Goal: Information Seeking & Learning: Learn about a topic

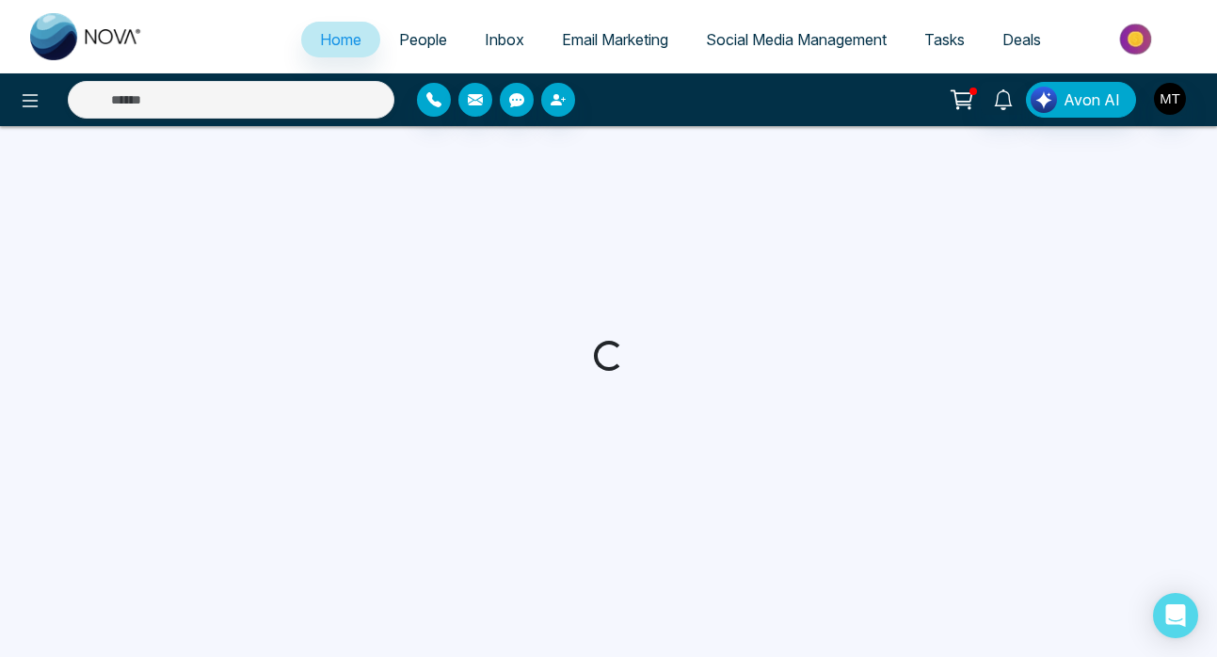
select select "*"
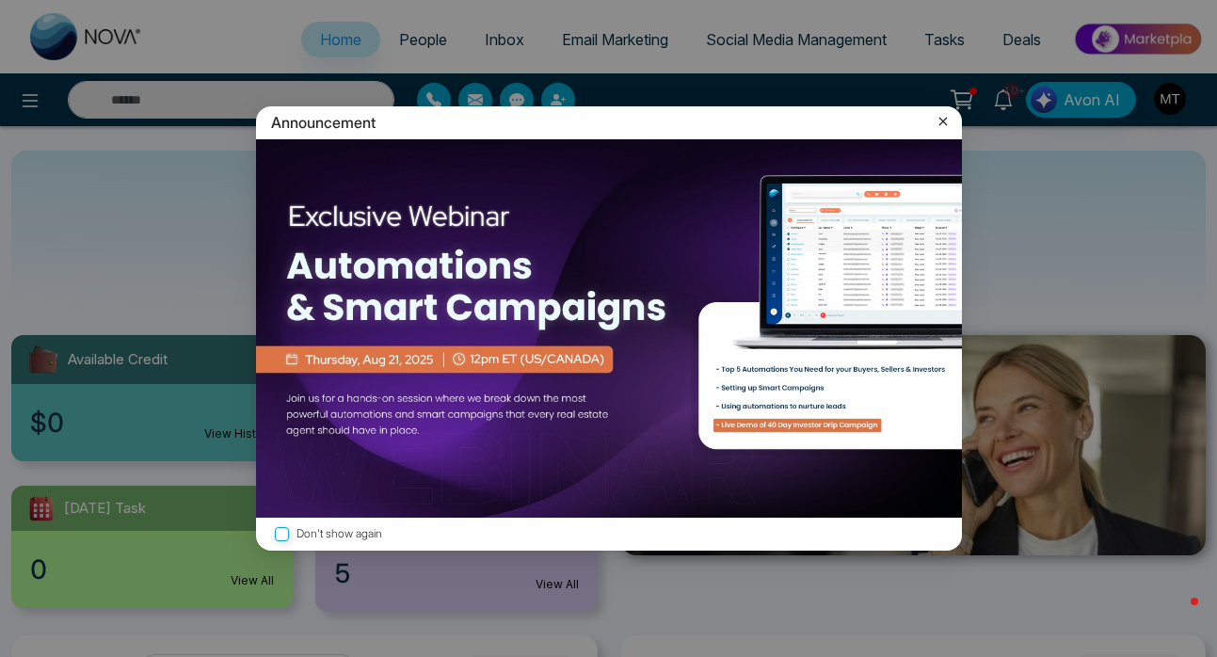
click at [944, 120] on icon at bounding box center [943, 121] width 19 height 19
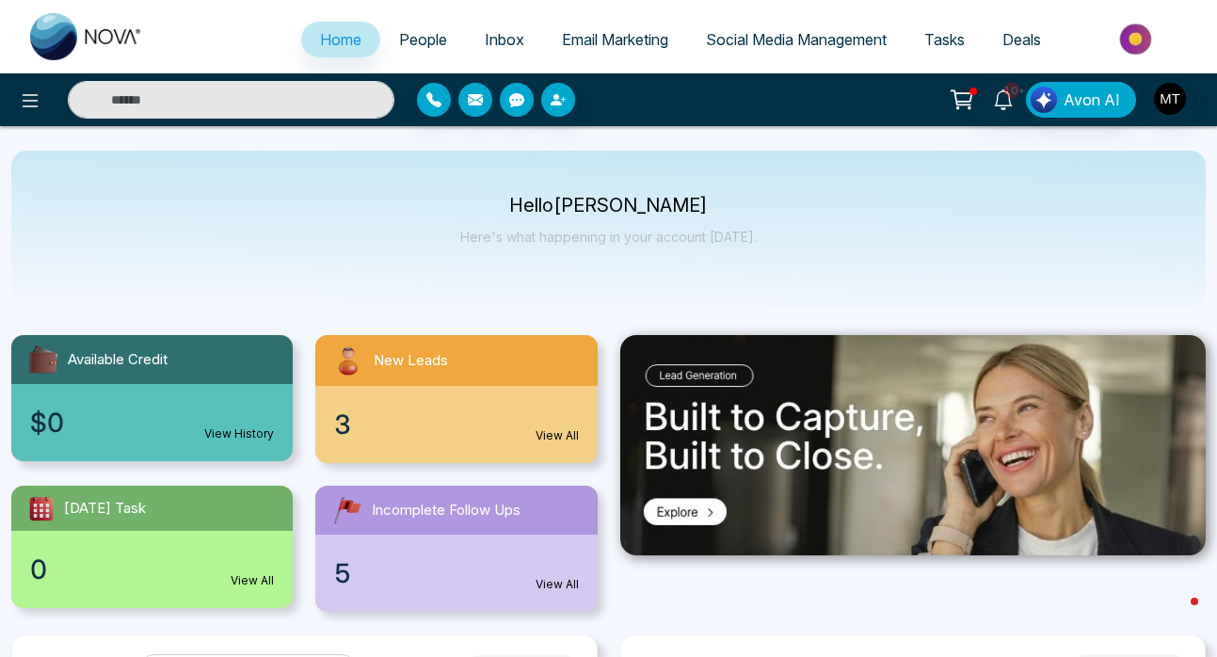
click at [403, 40] on span "People" at bounding box center [423, 39] width 48 height 19
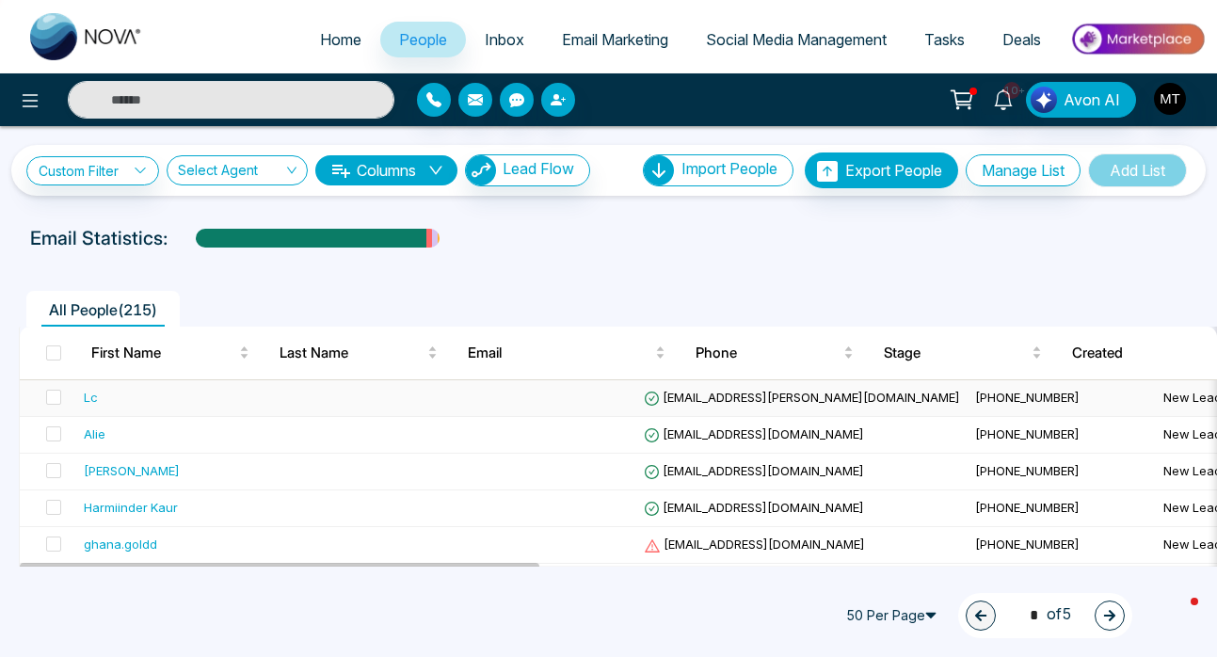
click at [99, 399] on div "Lc" at bounding box center [194, 397] width 221 height 19
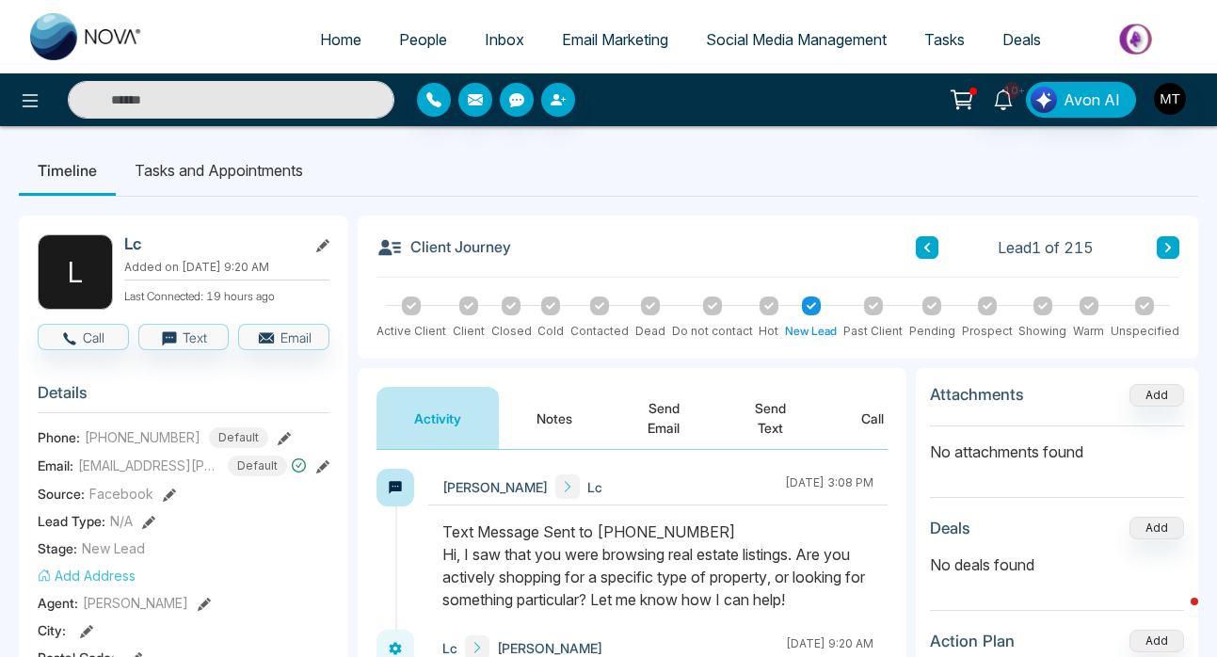
click at [956, 91] on icon at bounding box center [960, 97] width 19 height 14
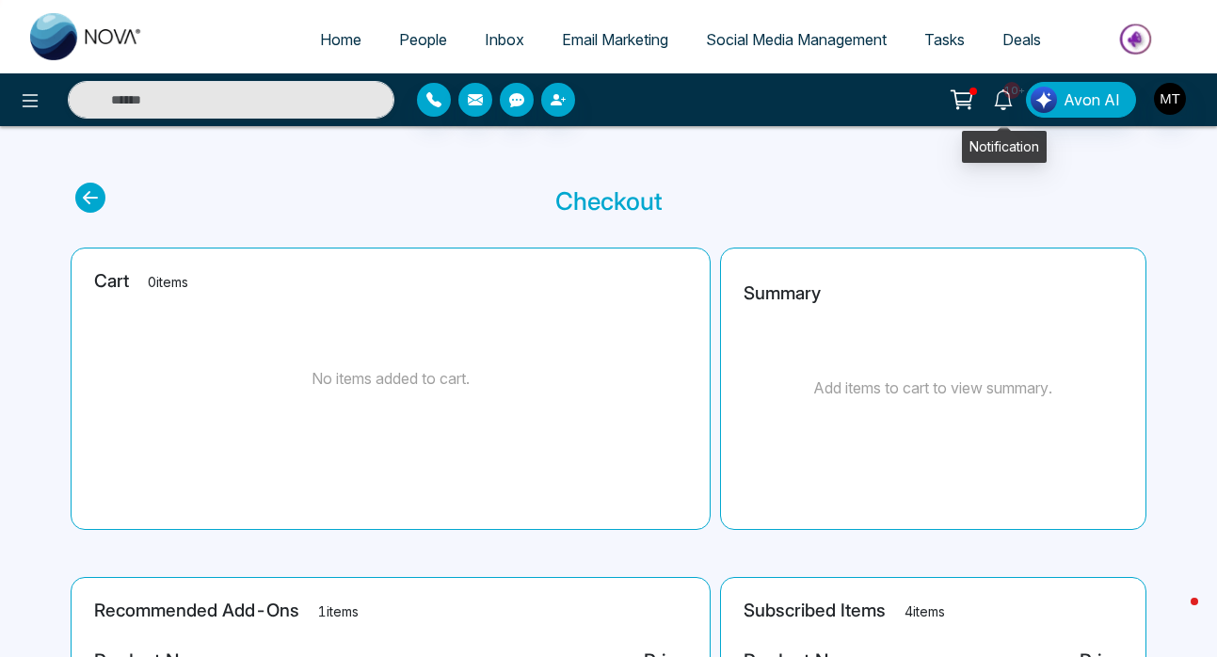
click at [999, 105] on icon at bounding box center [1003, 99] width 21 height 21
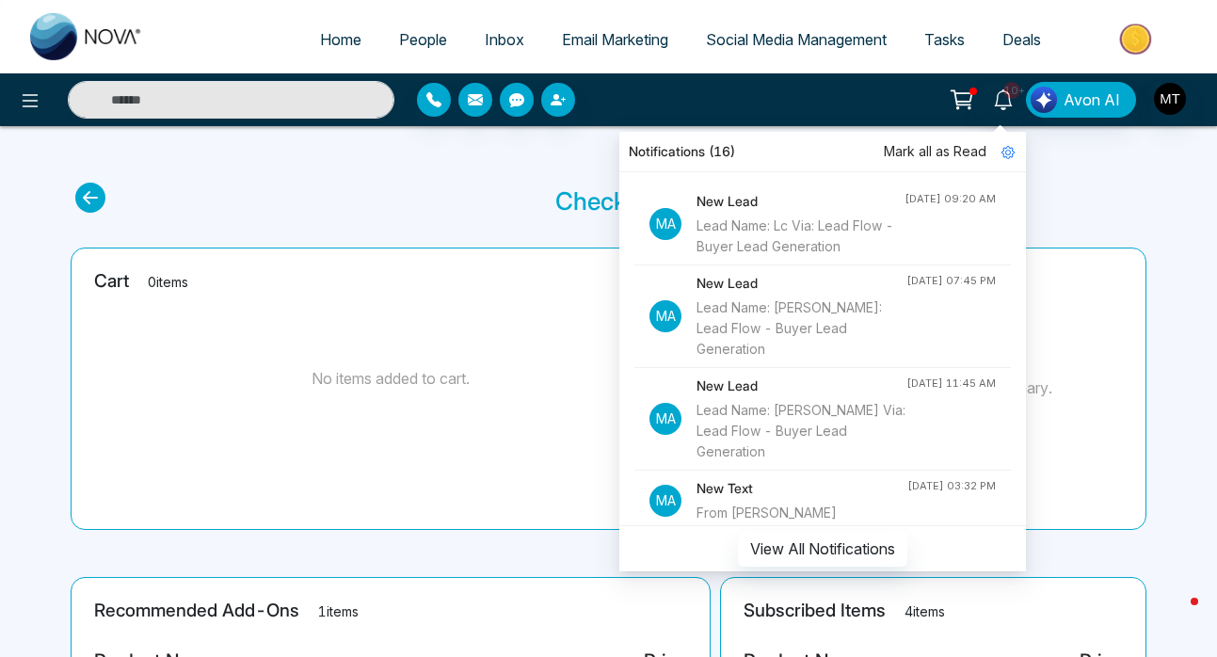
click at [1051, 199] on section "Checkout" at bounding box center [608, 201] width 1066 height 37
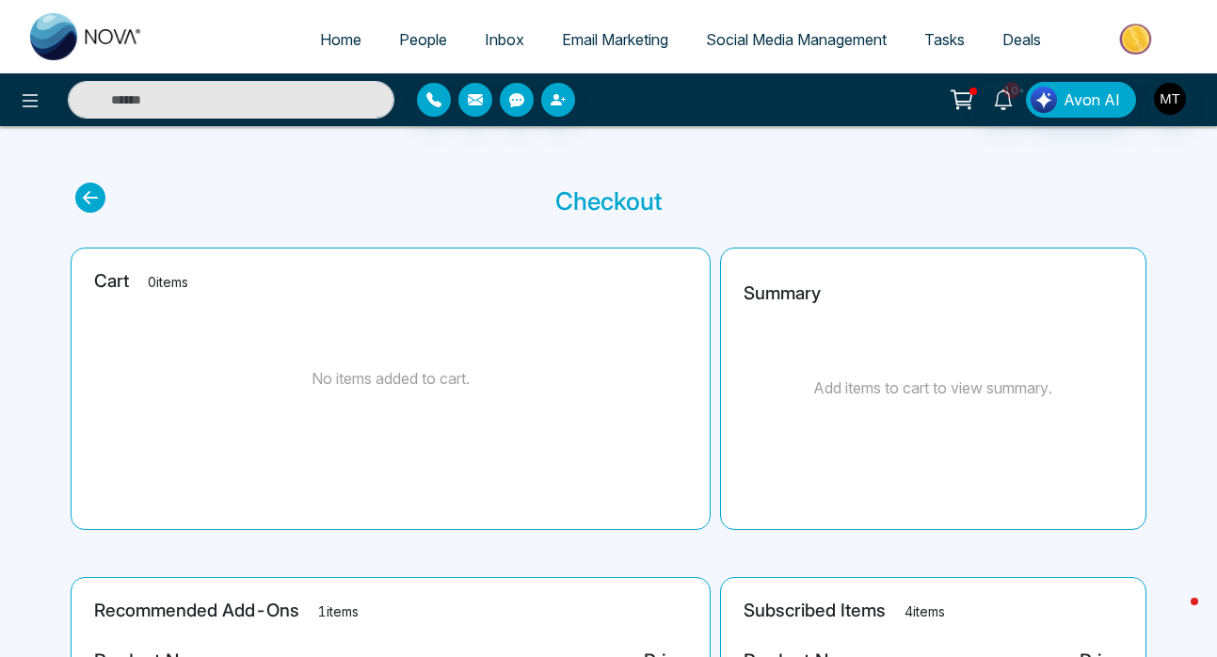
click at [408, 40] on span "People" at bounding box center [423, 39] width 48 height 19
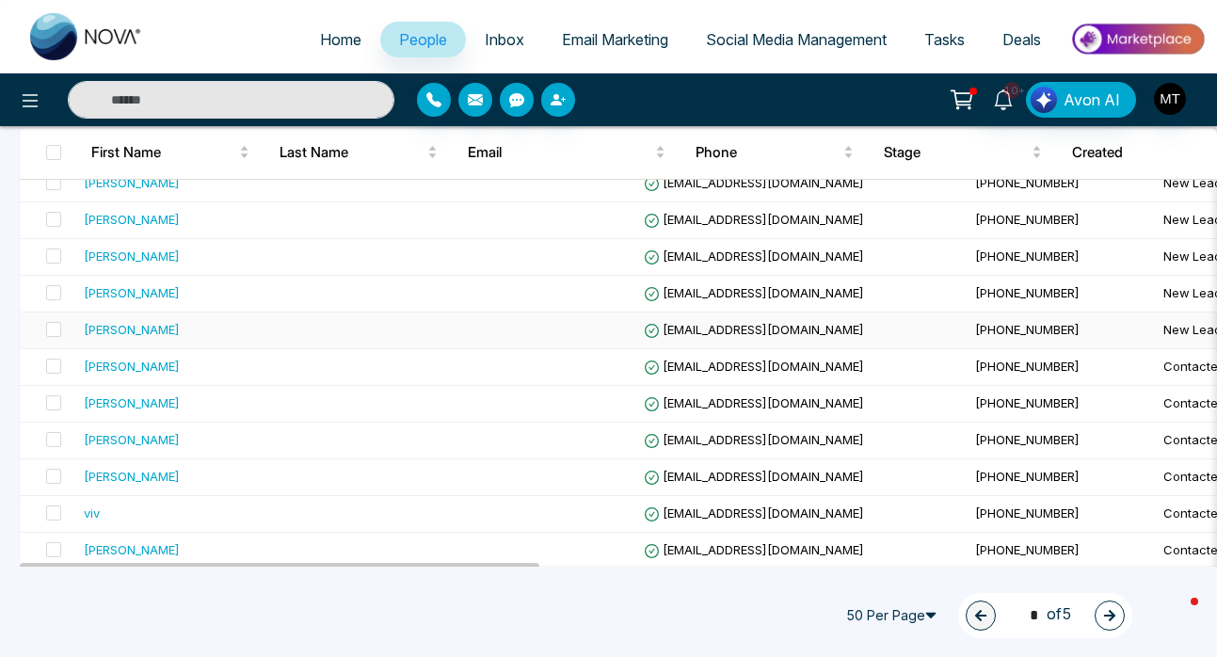
scroll to position [686, 0]
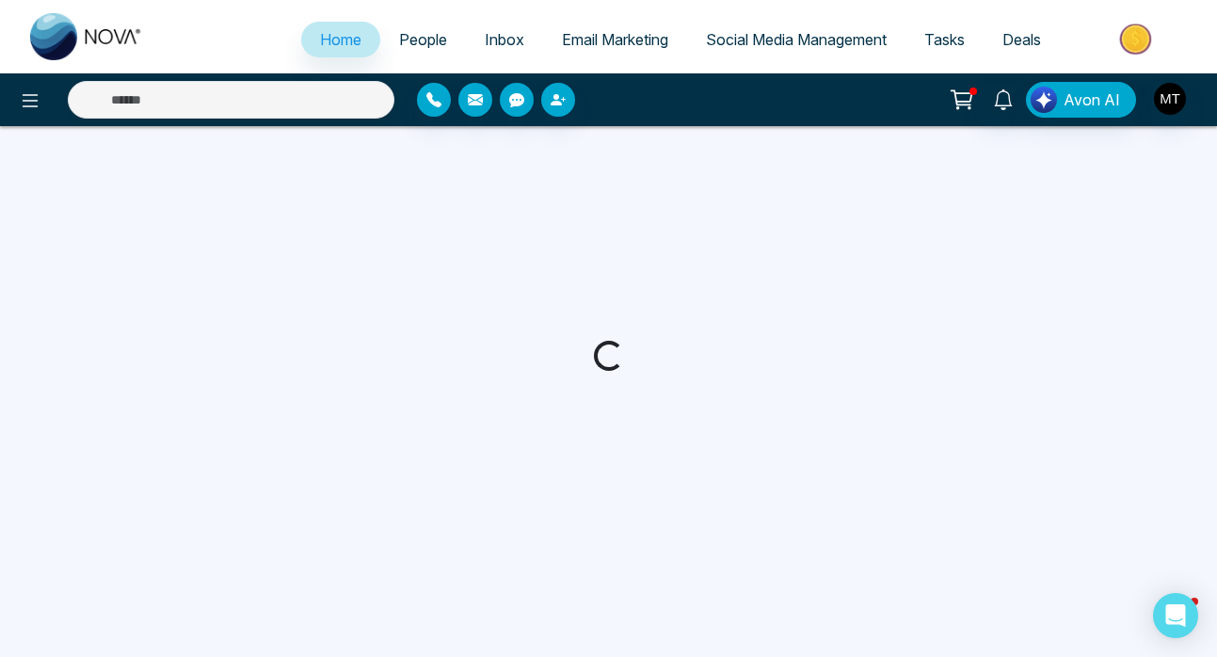
select select "*"
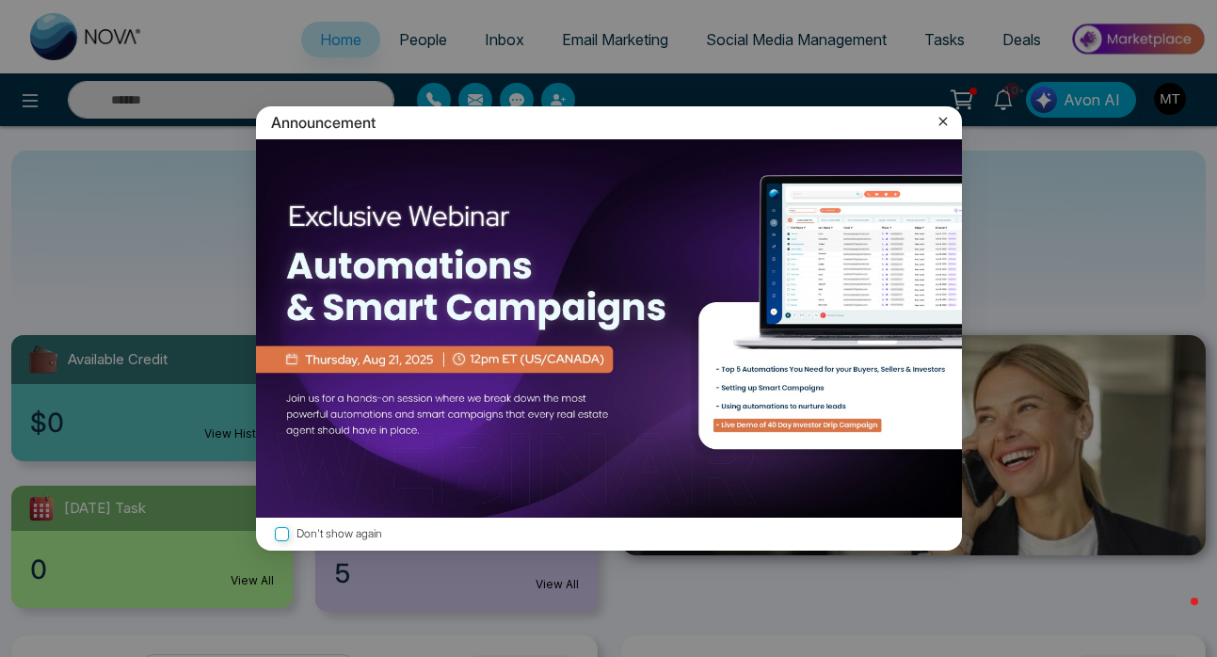
click at [943, 118] on icon at bounding box center [943, 121] width 19 height 19
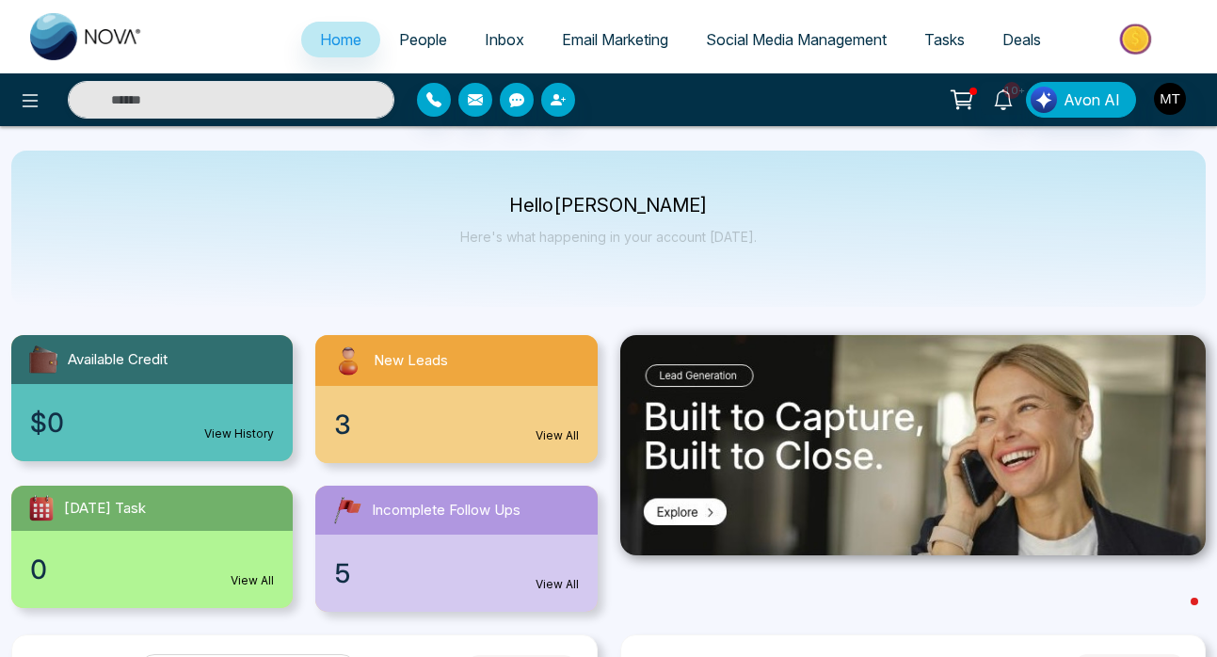
click at [426, 45] on span "People" at bounding box center [423, 39] width 48 height 19
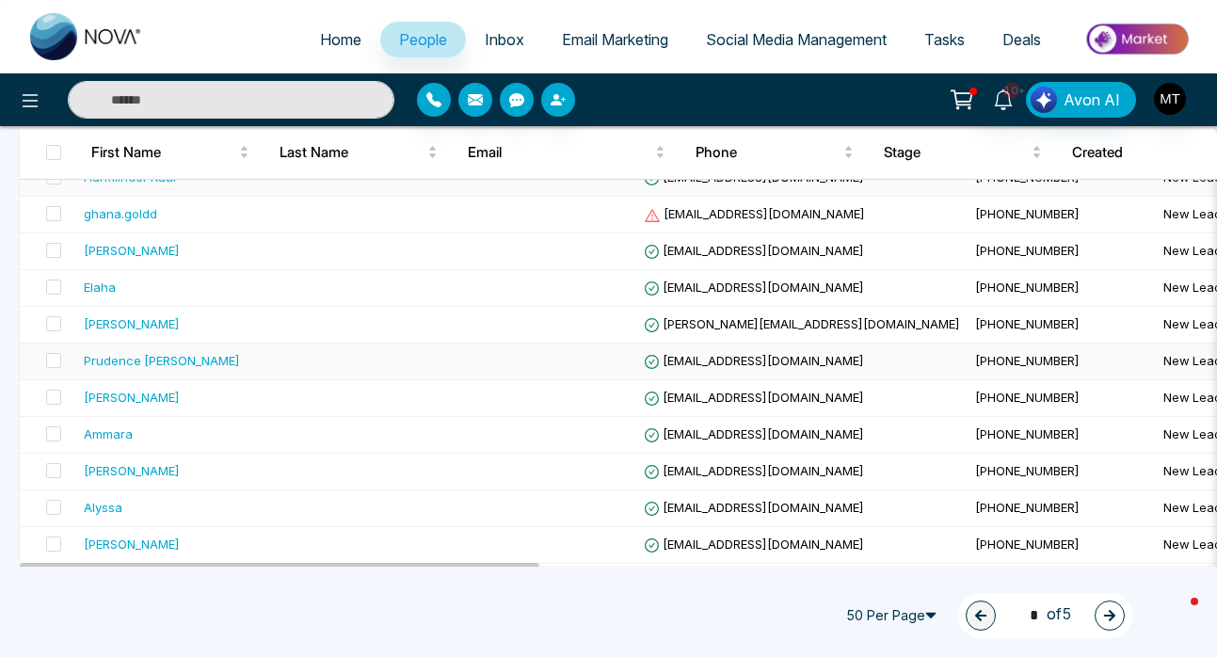
scroll to position [244, 0]
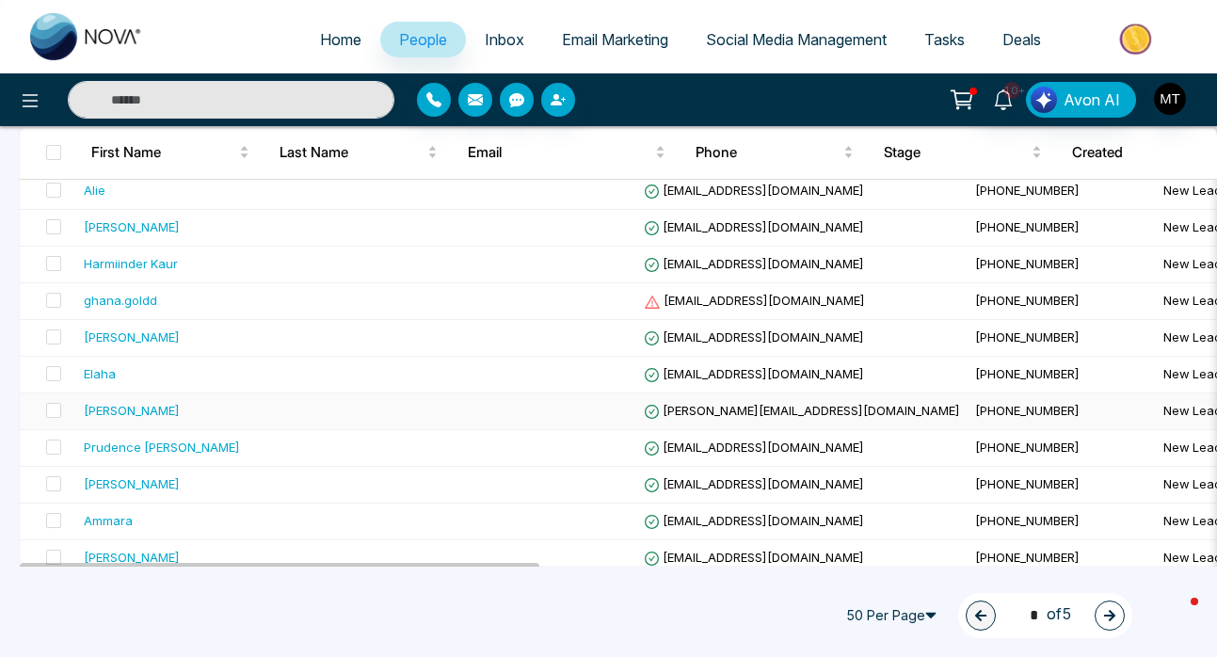
click at [152, 412] on div "[PERSON_NAME]" at bounding box center [132, 410] width 96 height 19
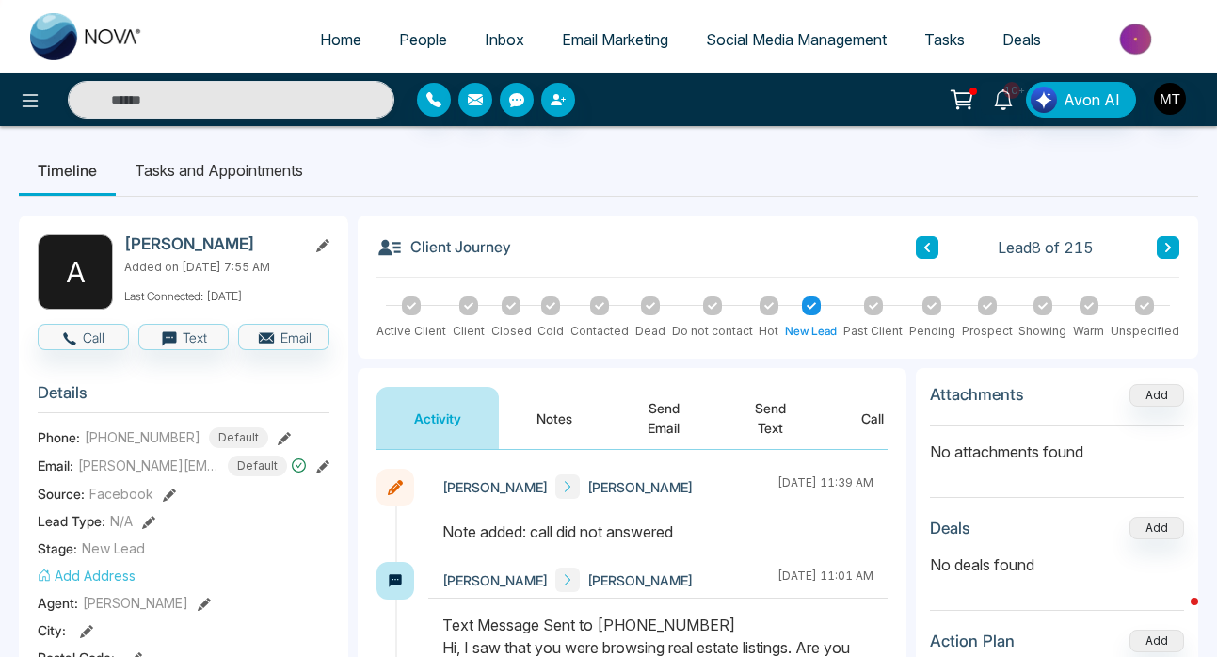
click at [929, 250] on icon at bounding box center [927, 247] width 6 height 9
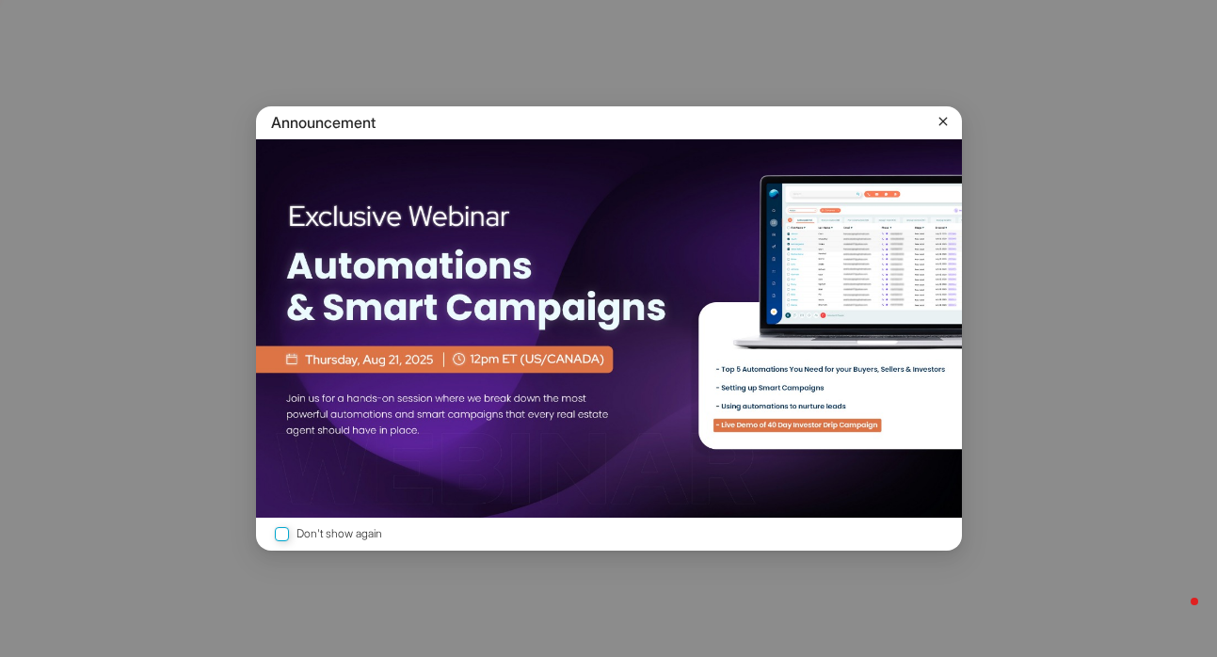
click at [937, 124] on icon at bounding box center [943, 121] width 19 height 19
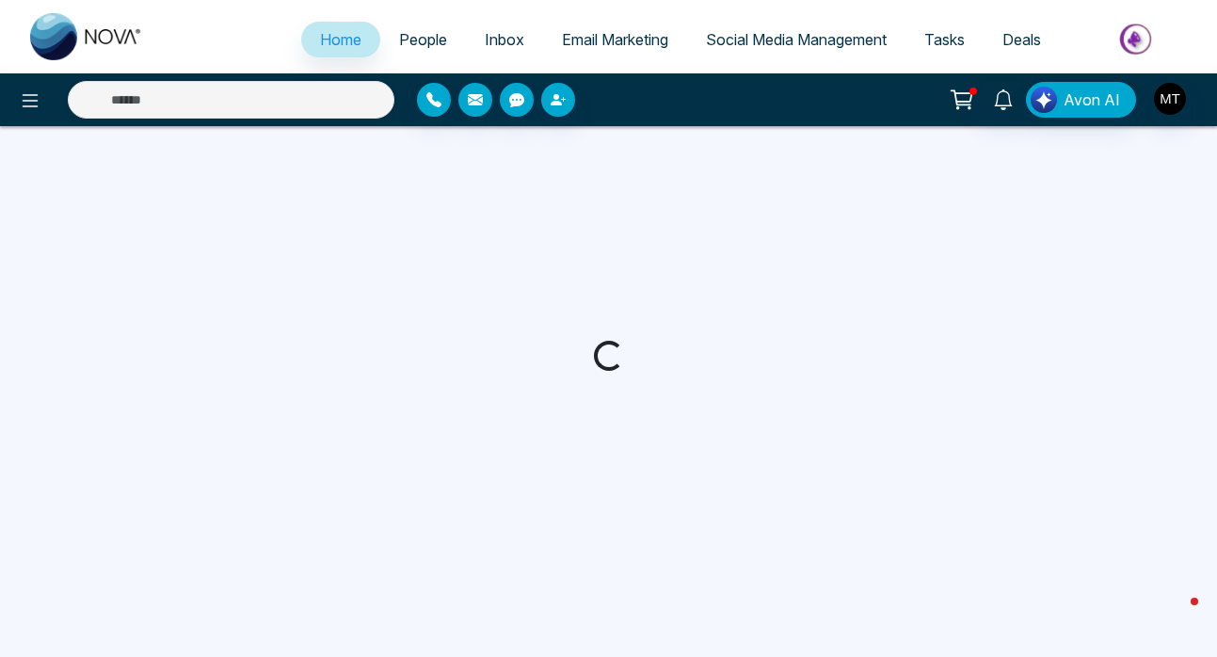
select select "*"
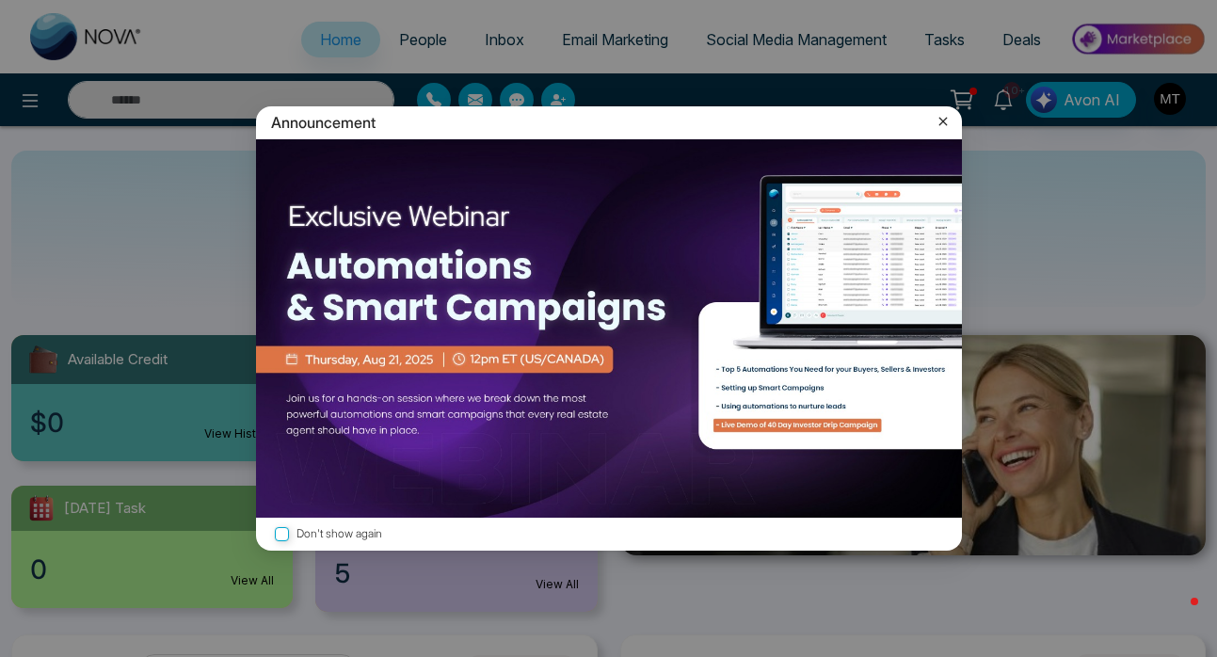
click at [951, 120] on icon at bounding box center [943, 121] width 19 height 19
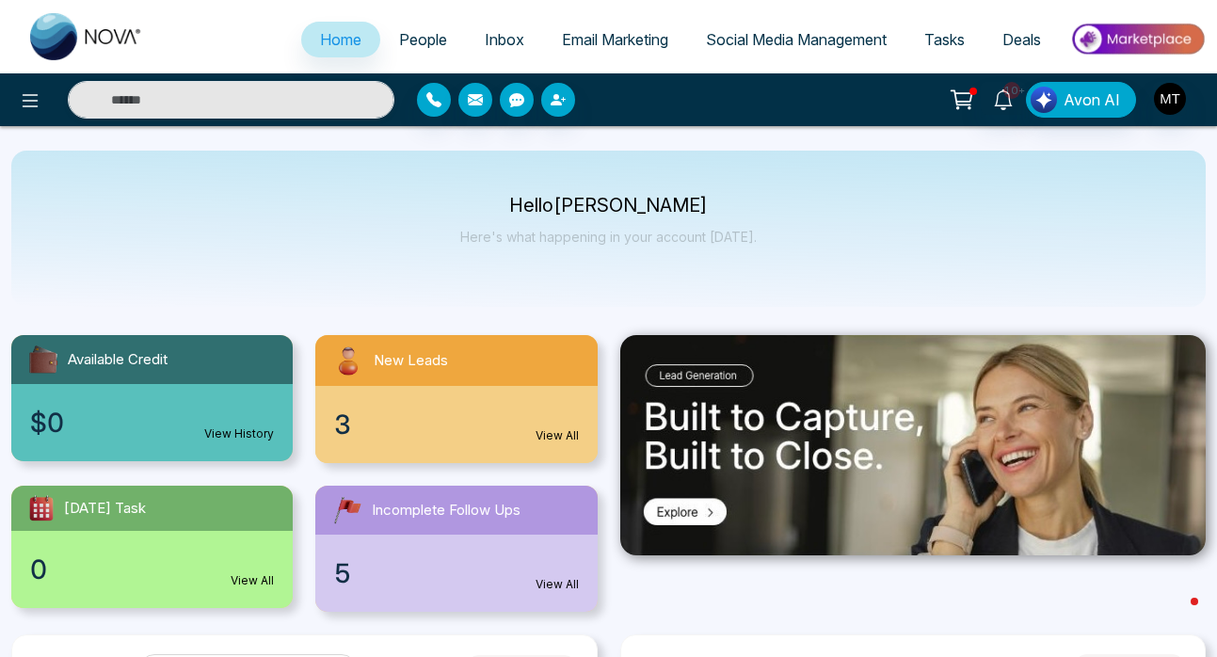
click at [425, 41] on span "People" at bounding box center [423, 39] width 48 height 19
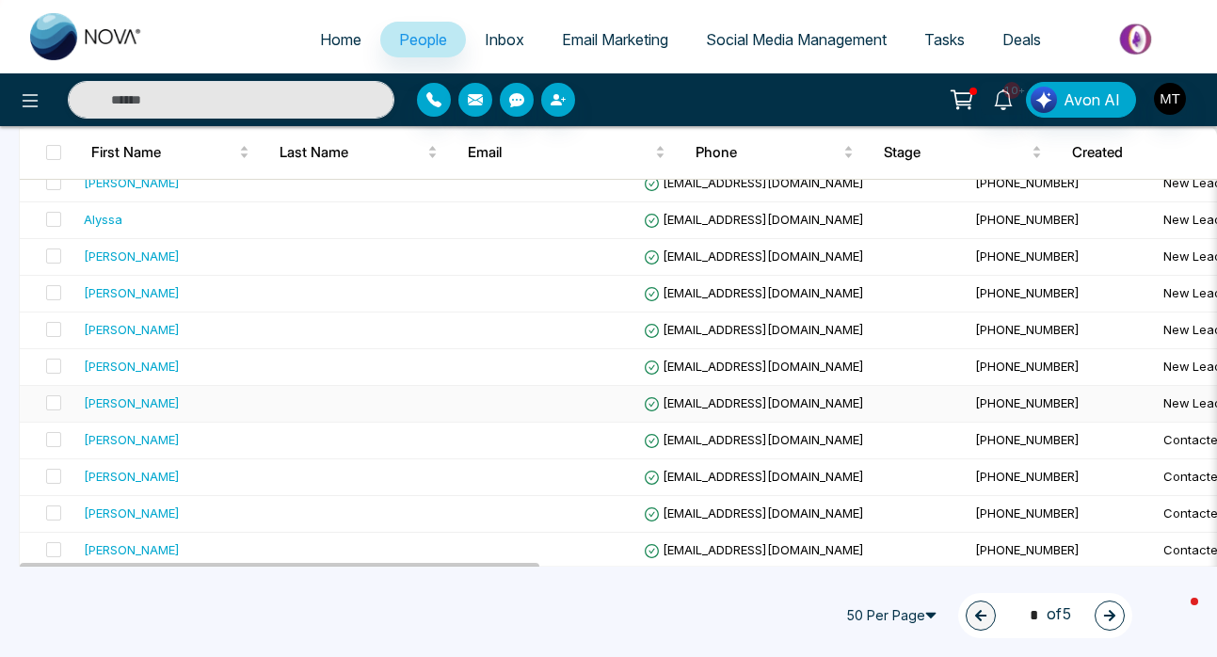
scroll to position [619, 0]
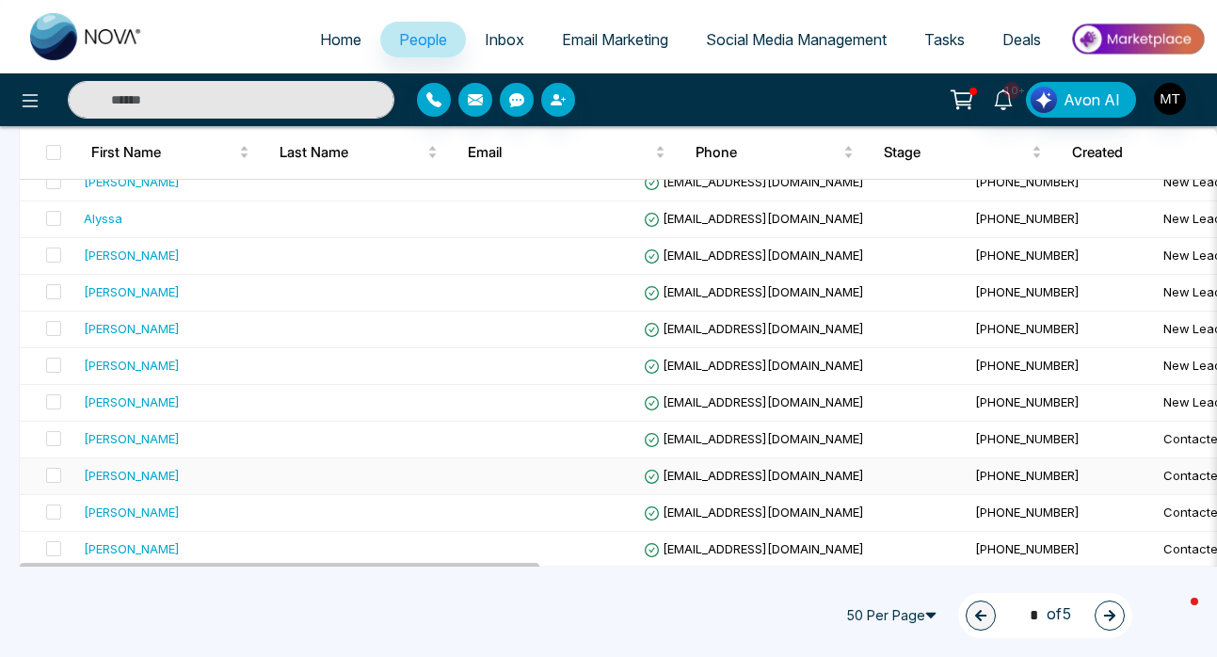
click at [190, 480] on div "[PERSON_NAME]" at bounding box center [194, 475] width 221 height 19
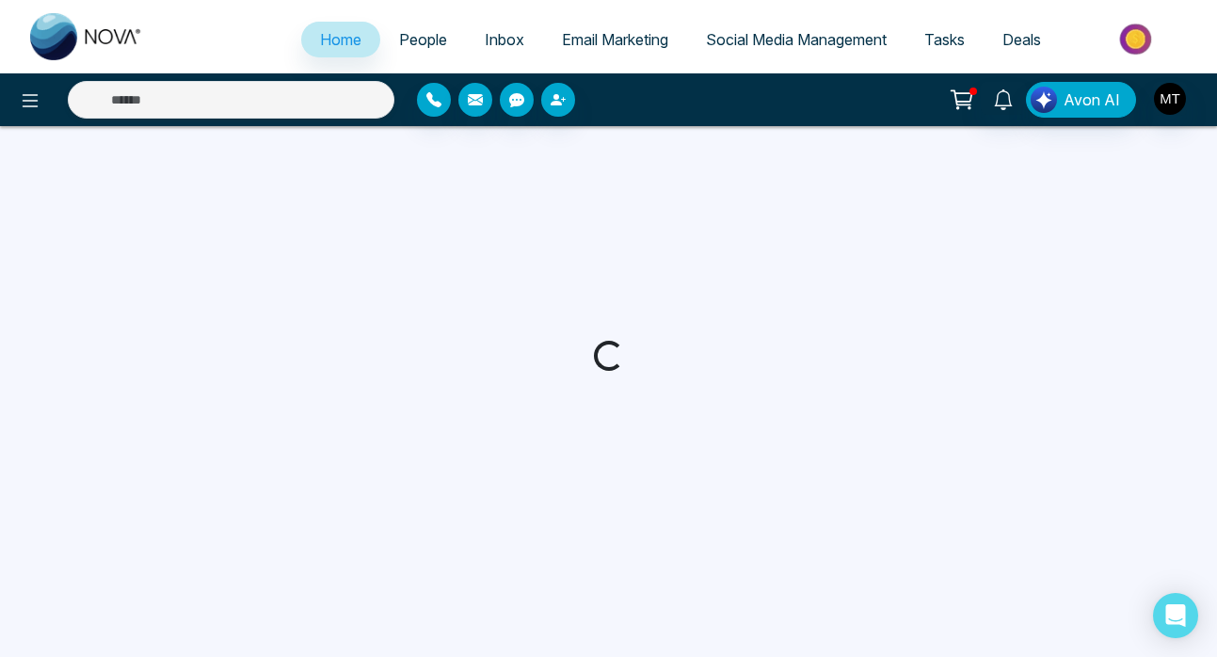
select select "*"
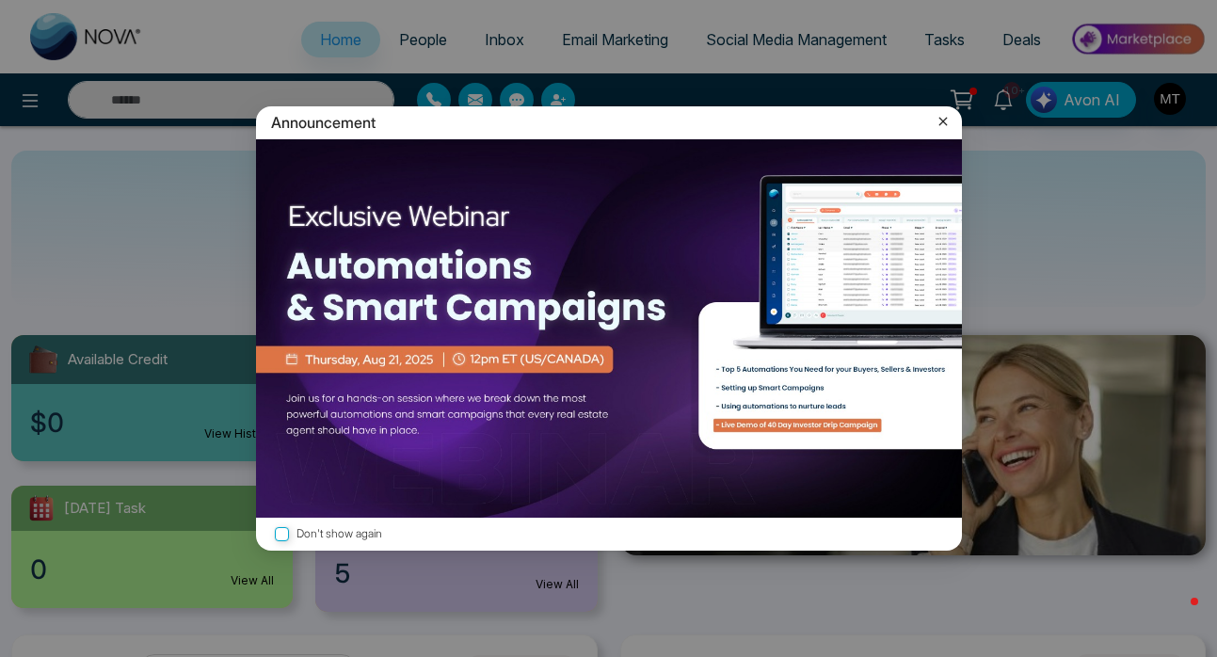
click at [944, 119] on icon at bounding box center [942, 122] width 8 height 8
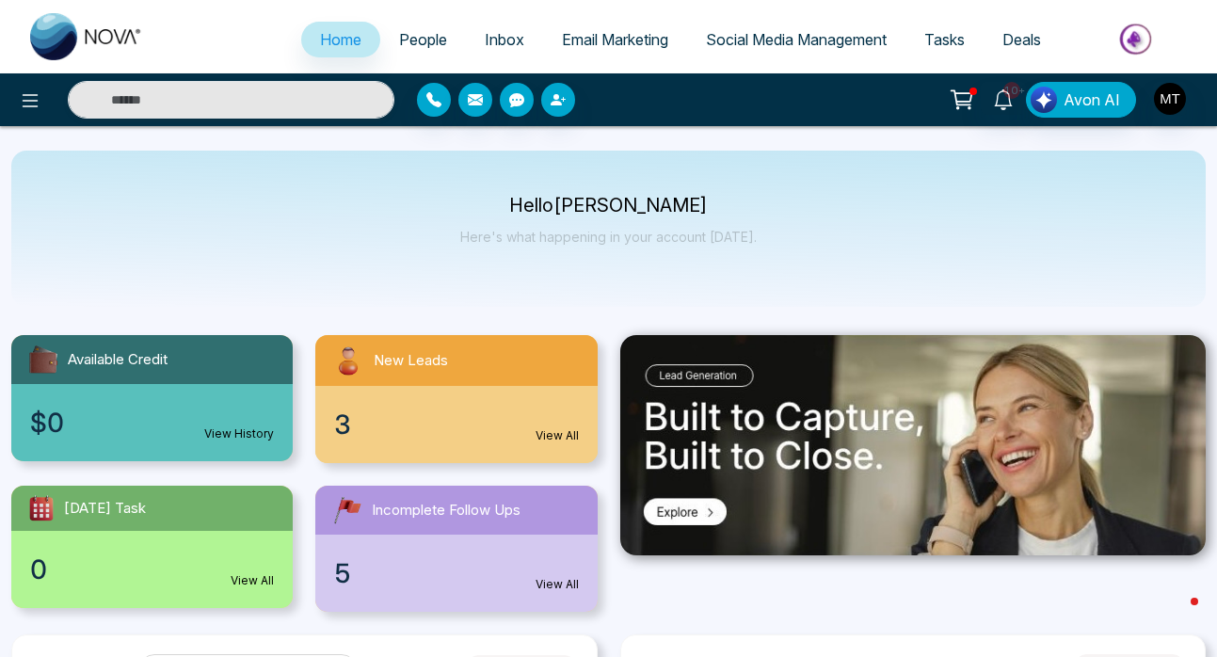
click at [408, 38] on span "People" at bounding box center [423, 39] width 48 height 19
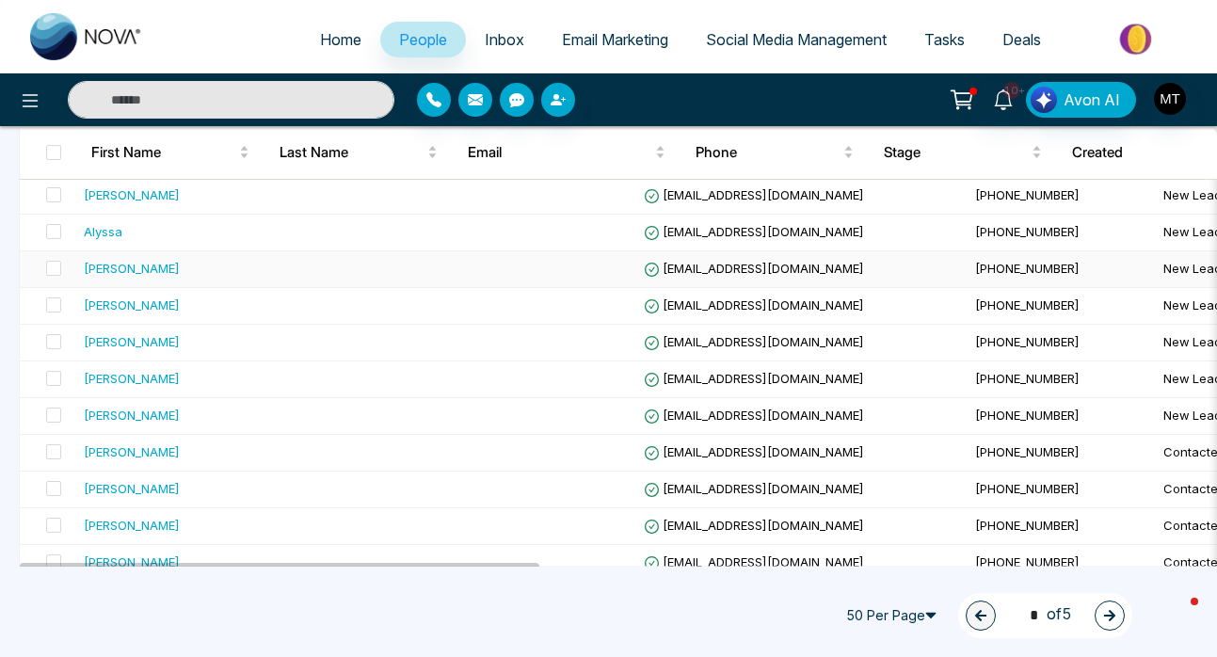
scroll to position [609, 0]
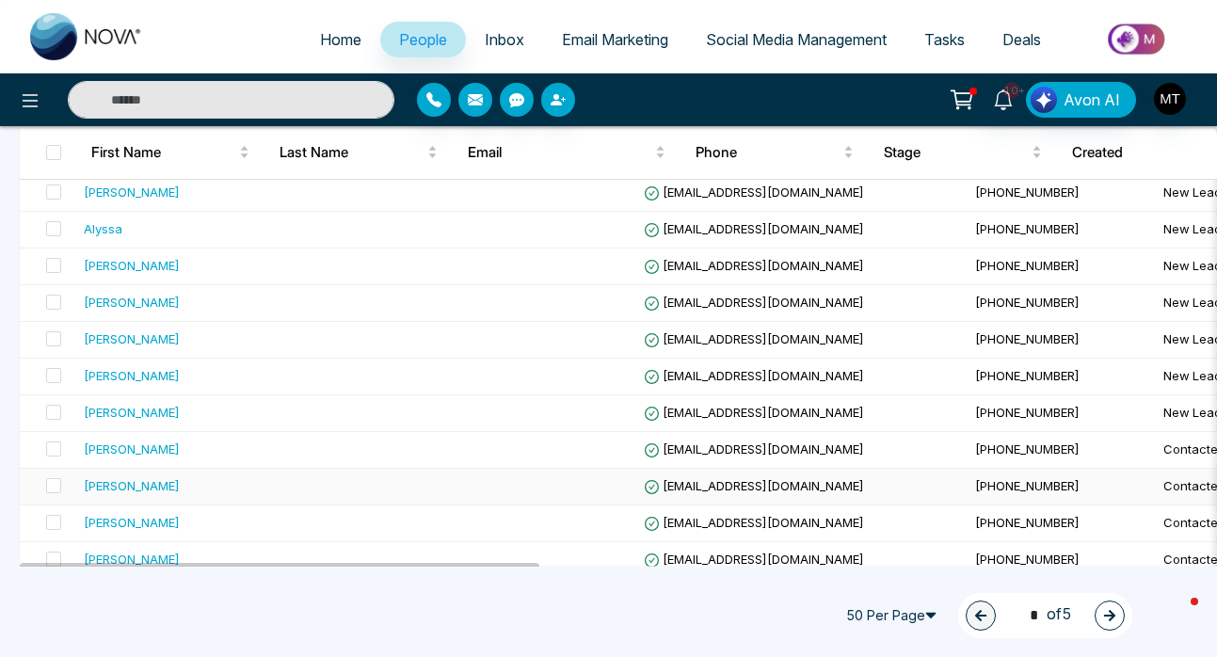
click at [216, 489] on div "[PERSON_NAME]" at bounding box center [194, 485] width 221 height 19
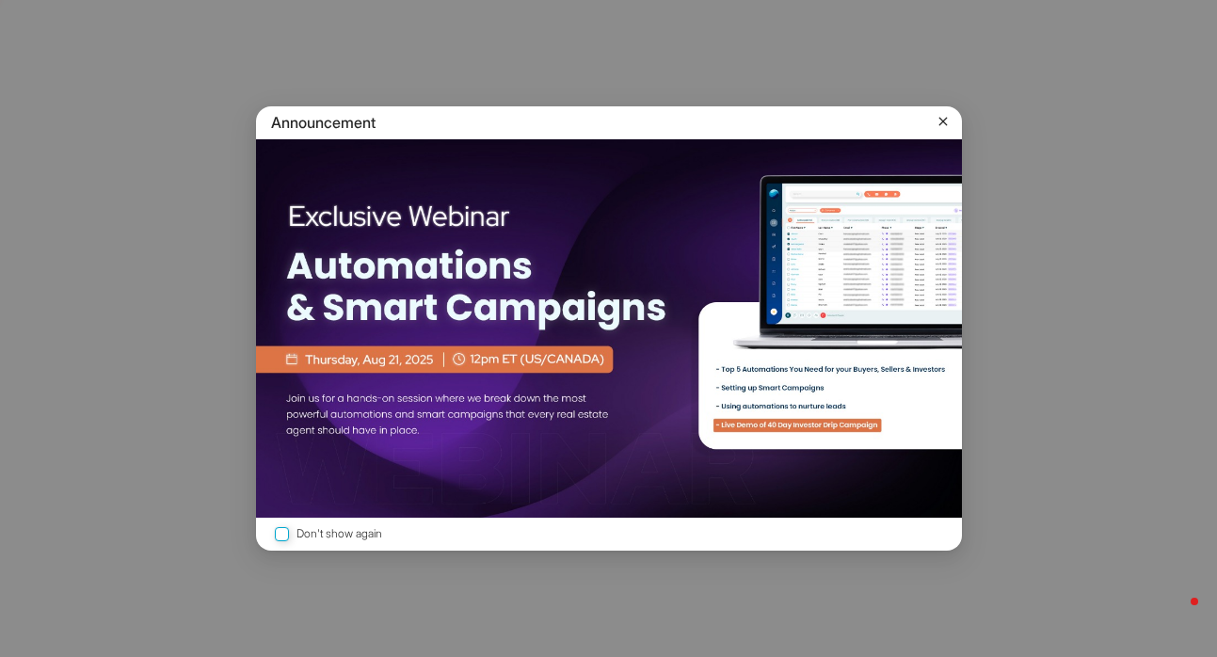
click at [948, 121] on icon at bounding box center [943, 121] width 19 height 19
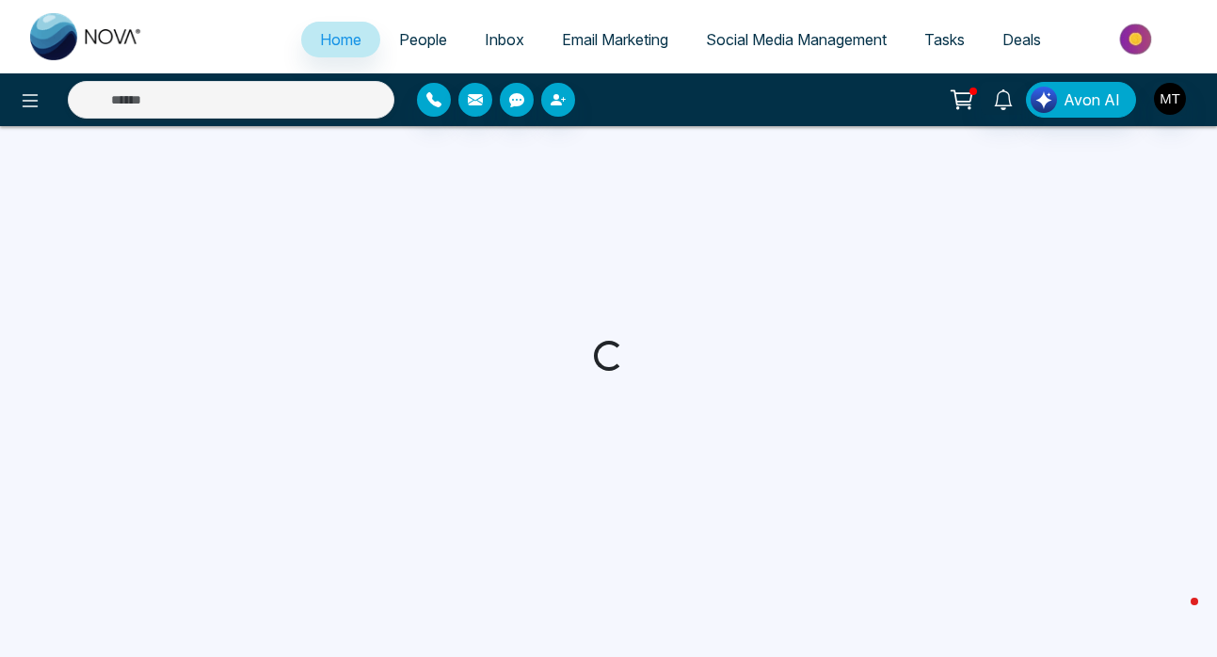
select select "*"
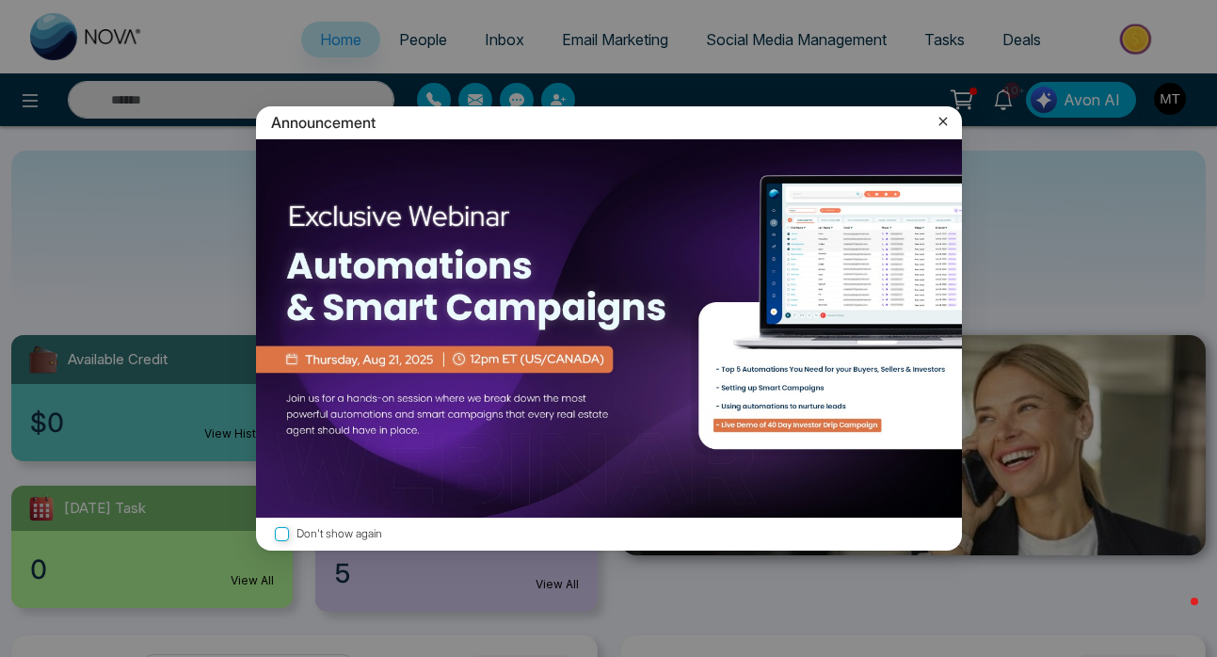
click at [936, 121] on icon at bounding box center [943, 121] width 19 height 19
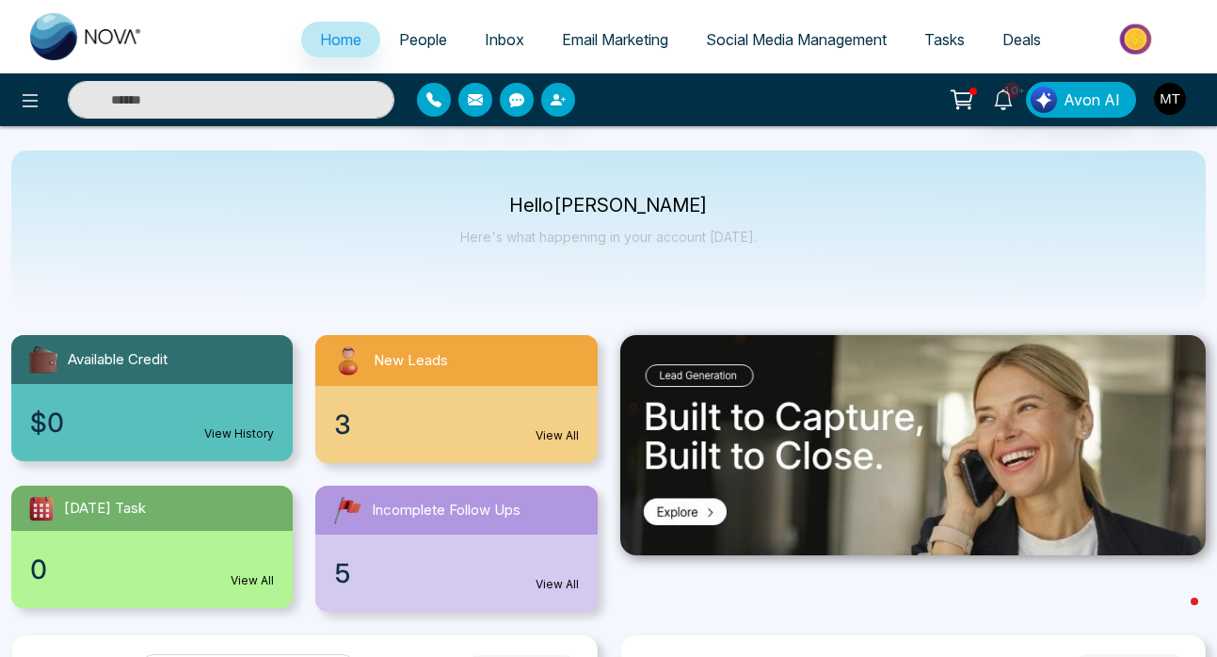
click at [399, 35] on span "People" at bounding box center [423, 39] width 48 height 19
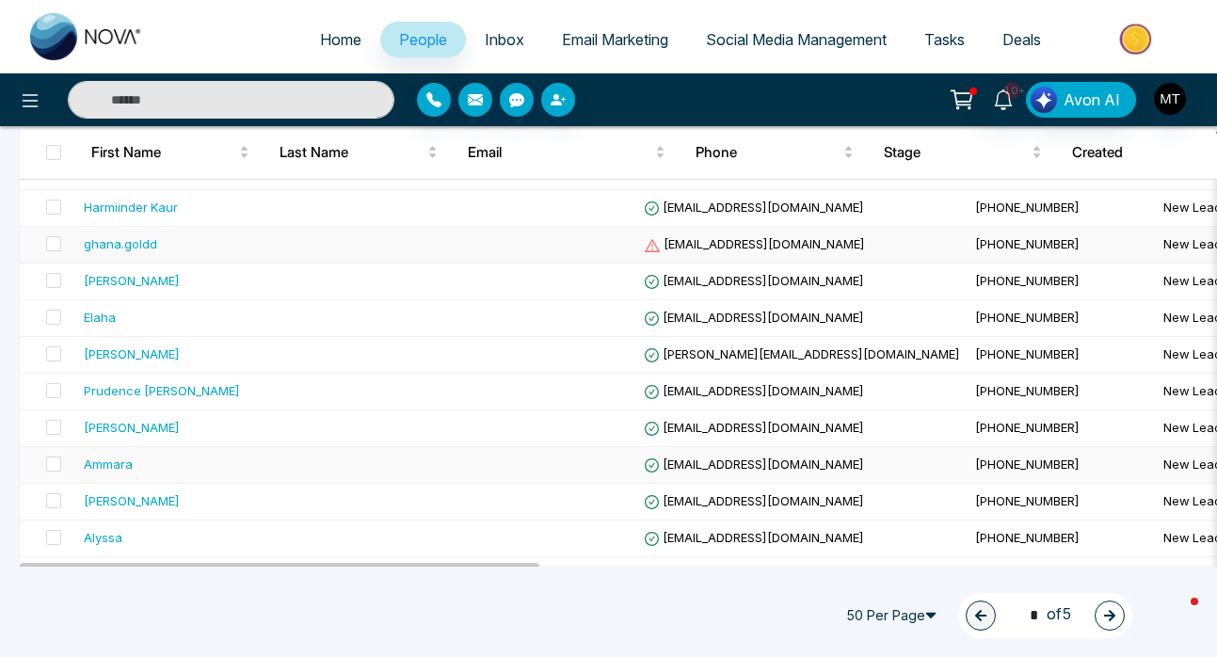
scroll to position [302, 0]
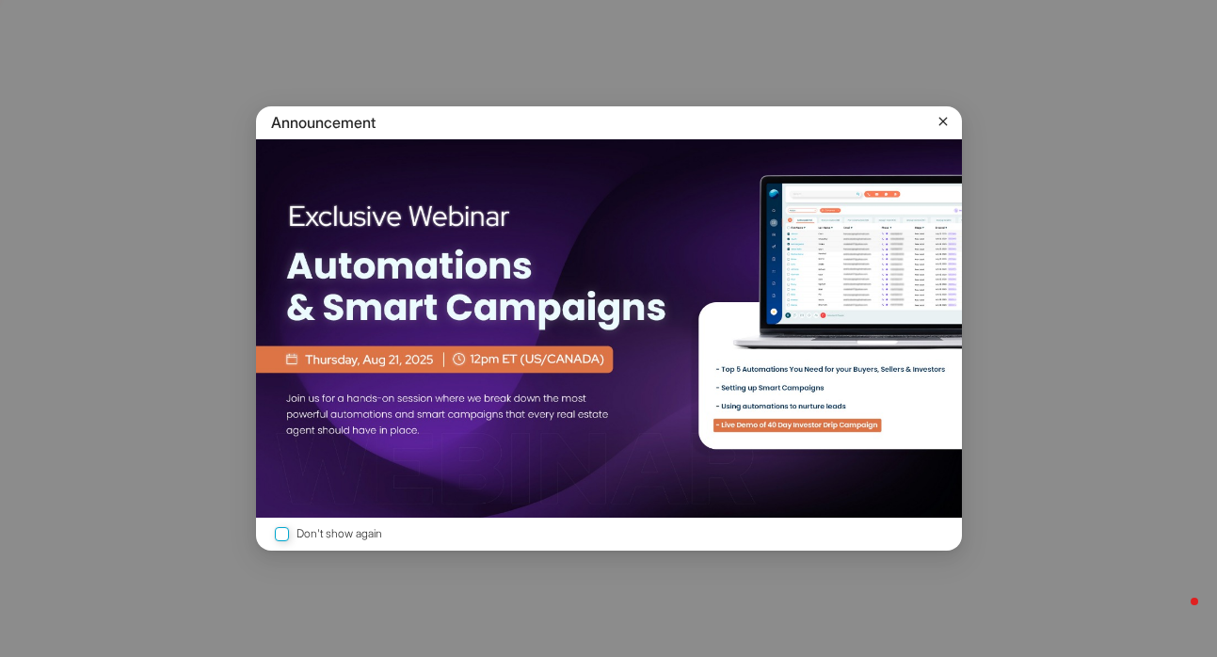
click at [942, 123] on icon at bounding box center [943, 121] width 19 height 19
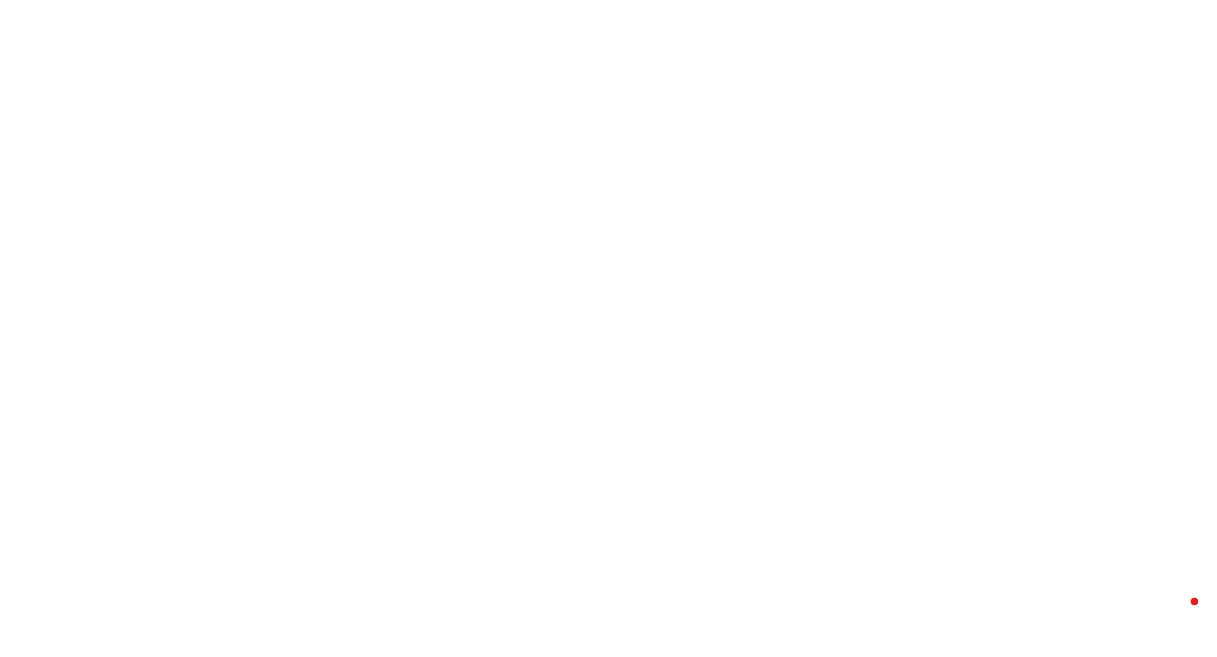
click at [431, 152] on body "/dashboard" at bounding box center [608, 328] width 1217 height 657
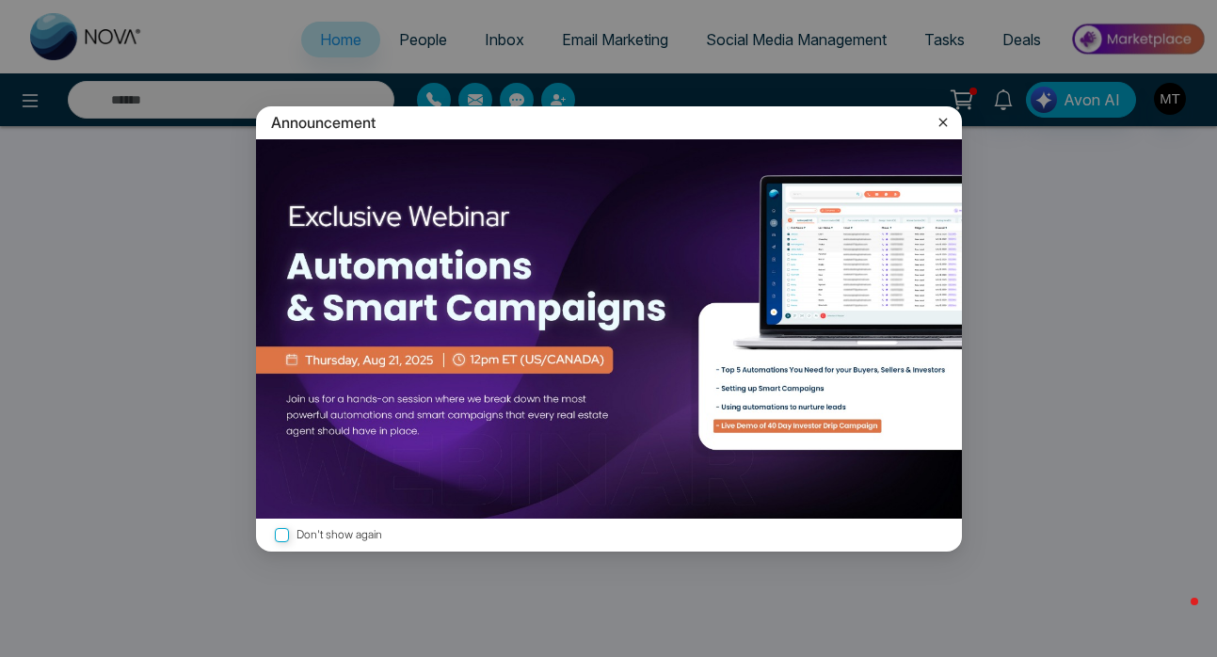
select select "*"
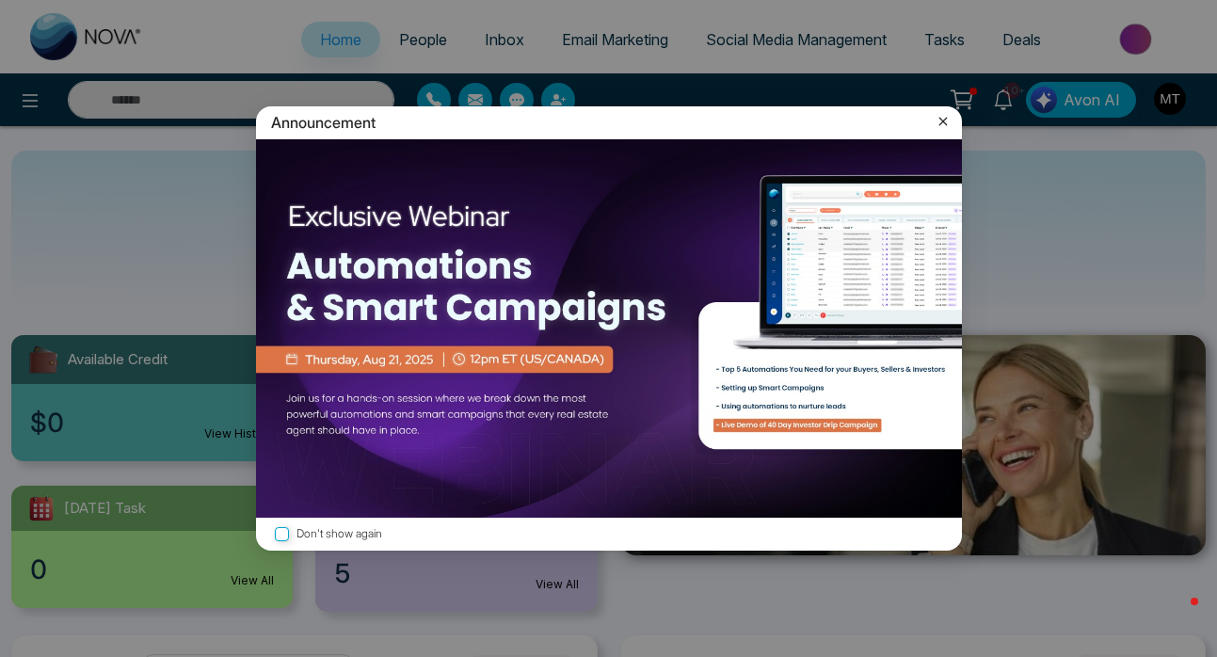
click at [938, 122] on icon at bounding box center [943, 121] width 19 height 19
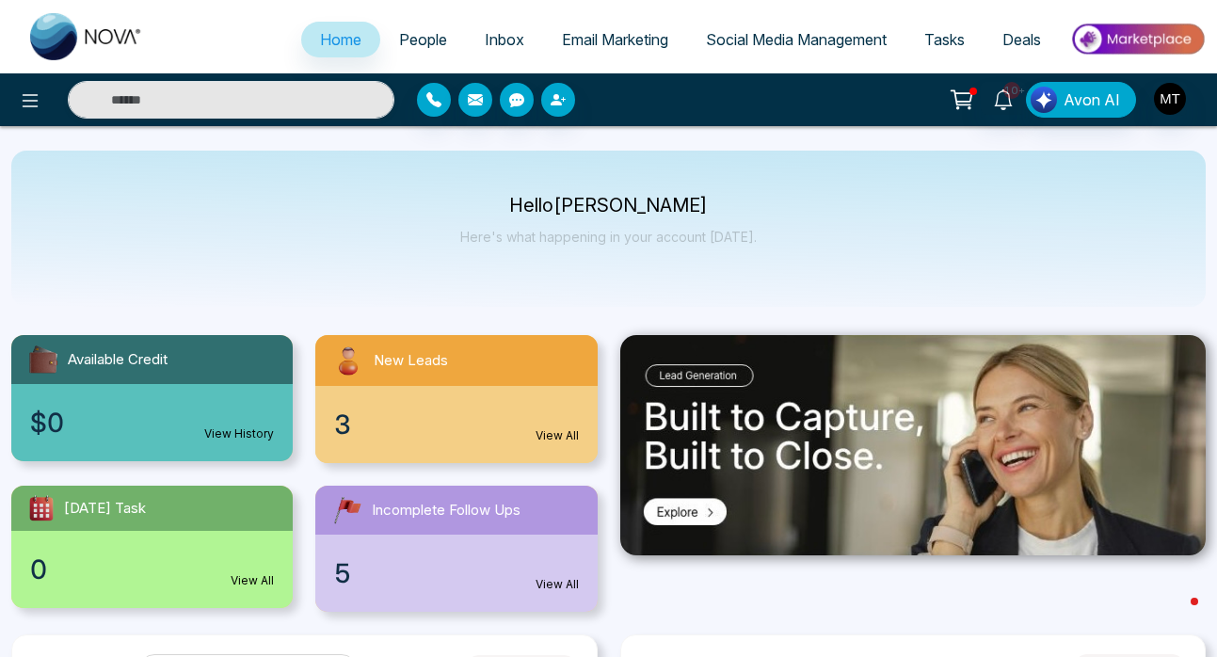
click at [477, 397] on div "3 View All" at bounding box center [455, 424] width 281 height 77
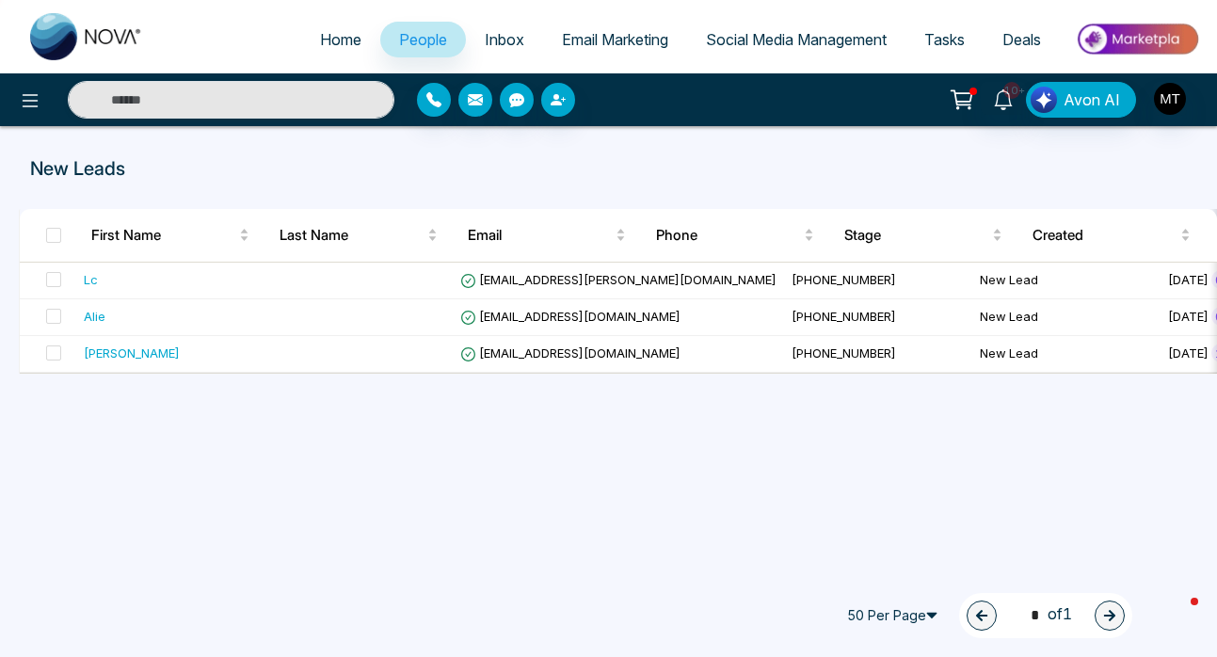
click at [492, 37] on span "Inbox" at bounding box center [505, 39] width 40 height 19
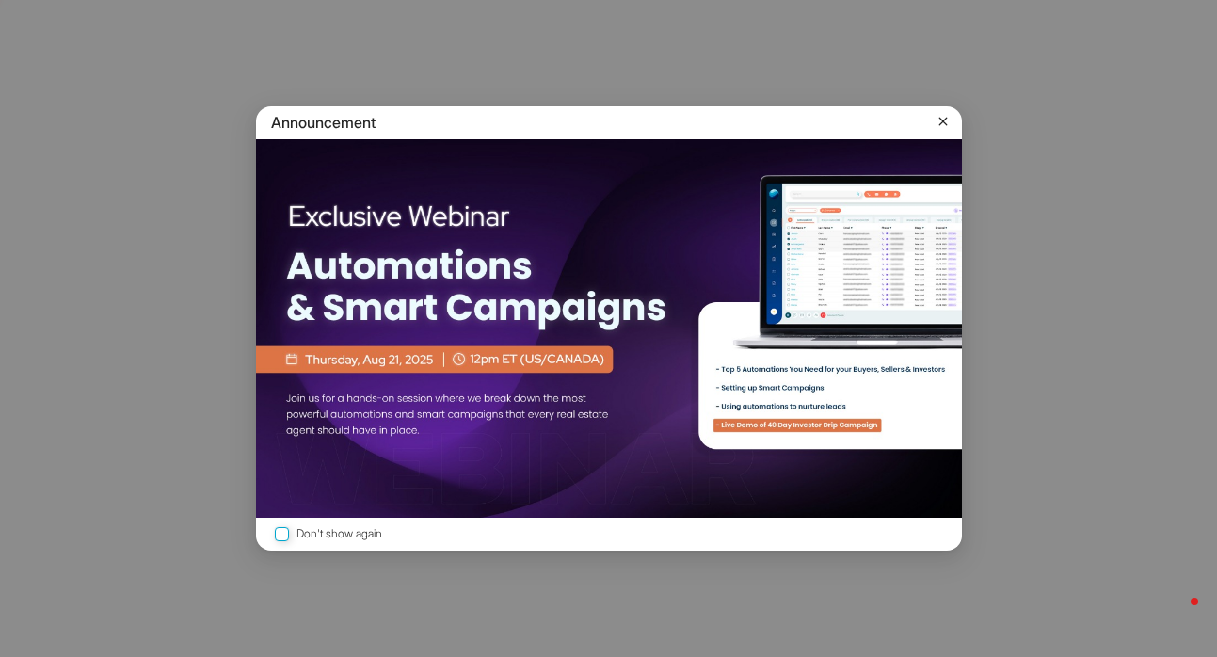
click at [939, 115] on icon at bounding box center [943, 121] width 19 height 19
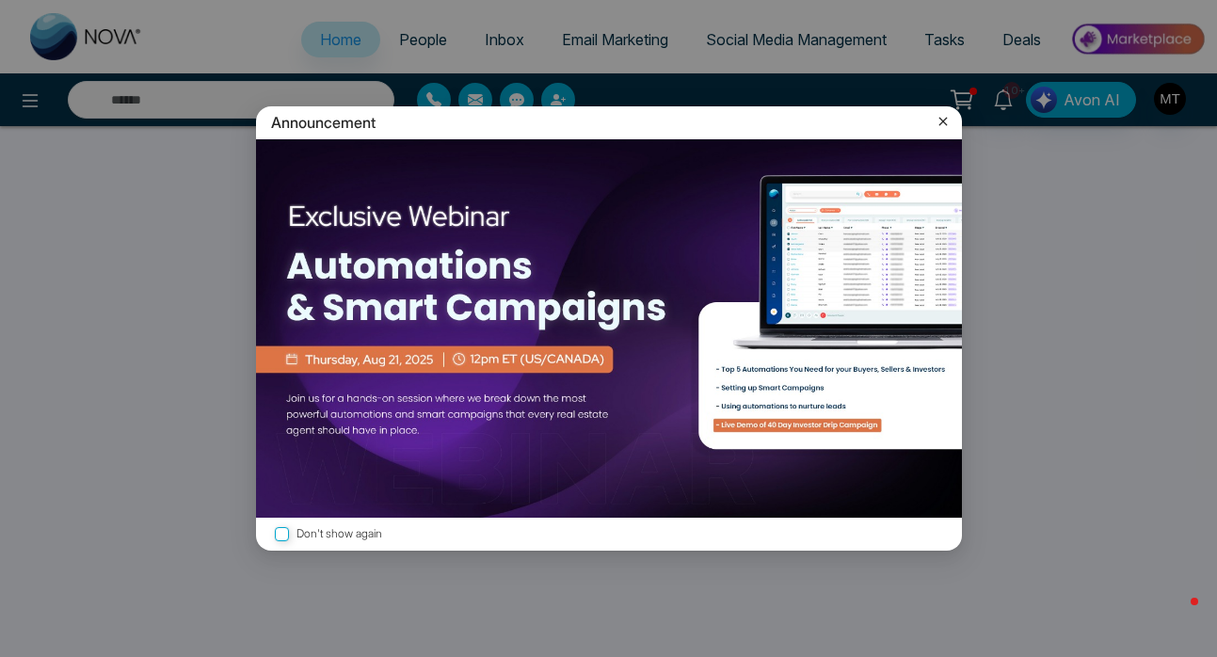
select select "*"
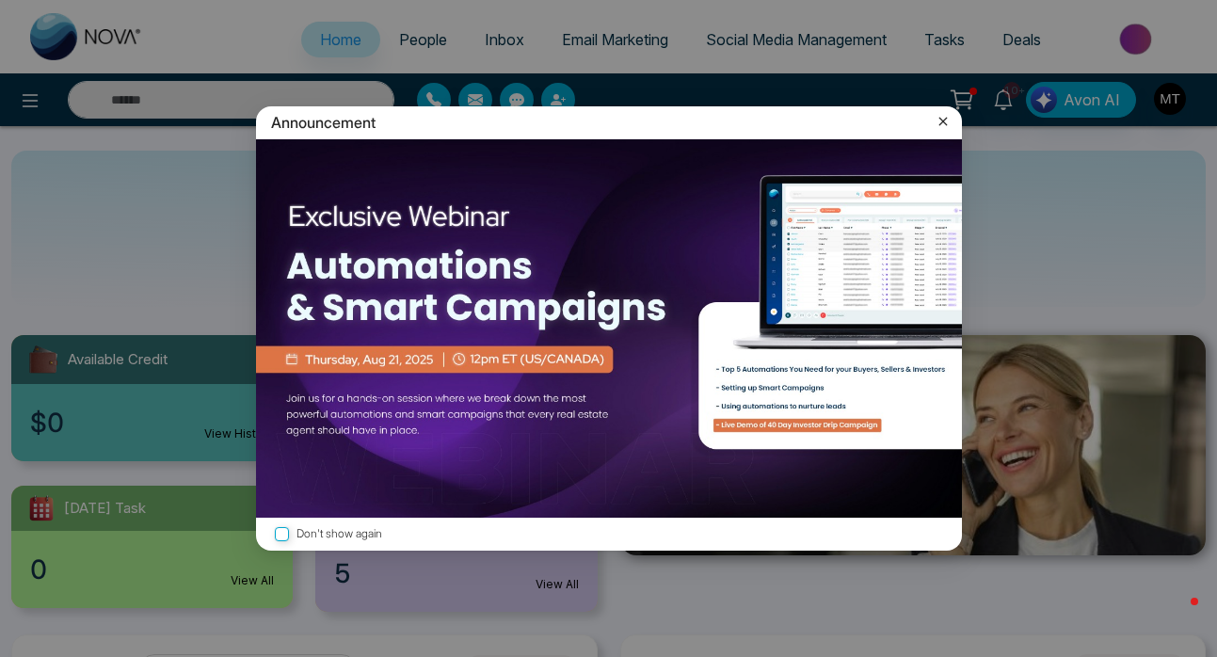
click at [944, 116] on icon at bounding box center [943, 121] width 19 height 19
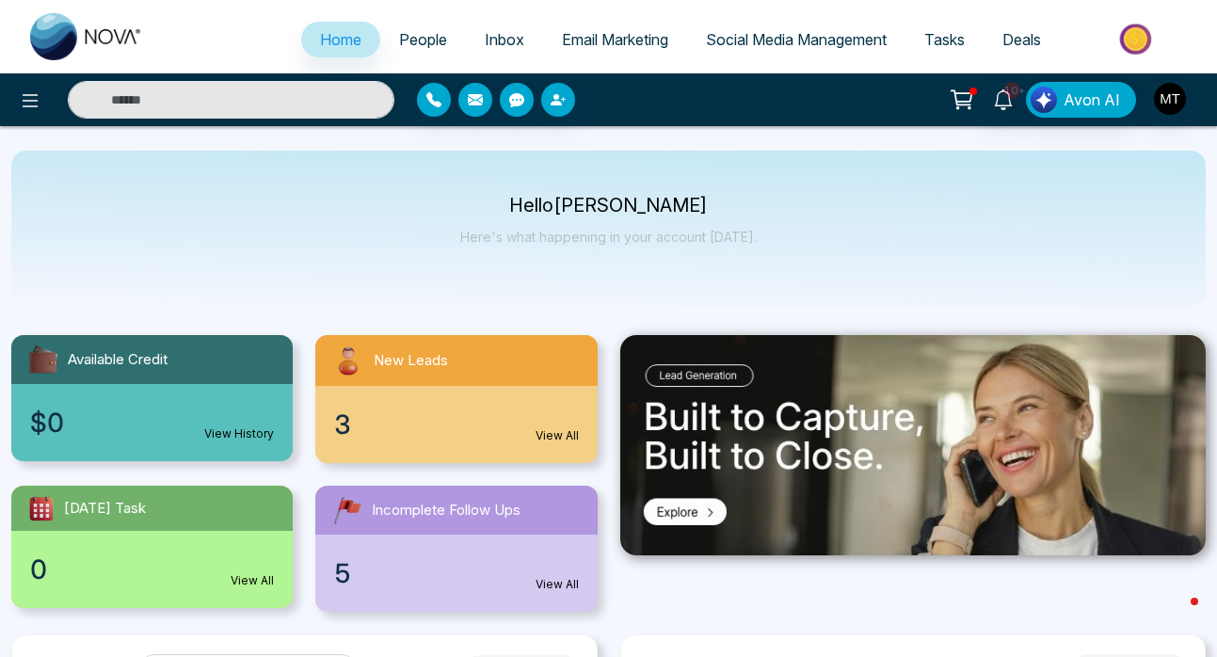
click at [424, 39] on span "People" at bounding box center [423, 39] width 48 height 19
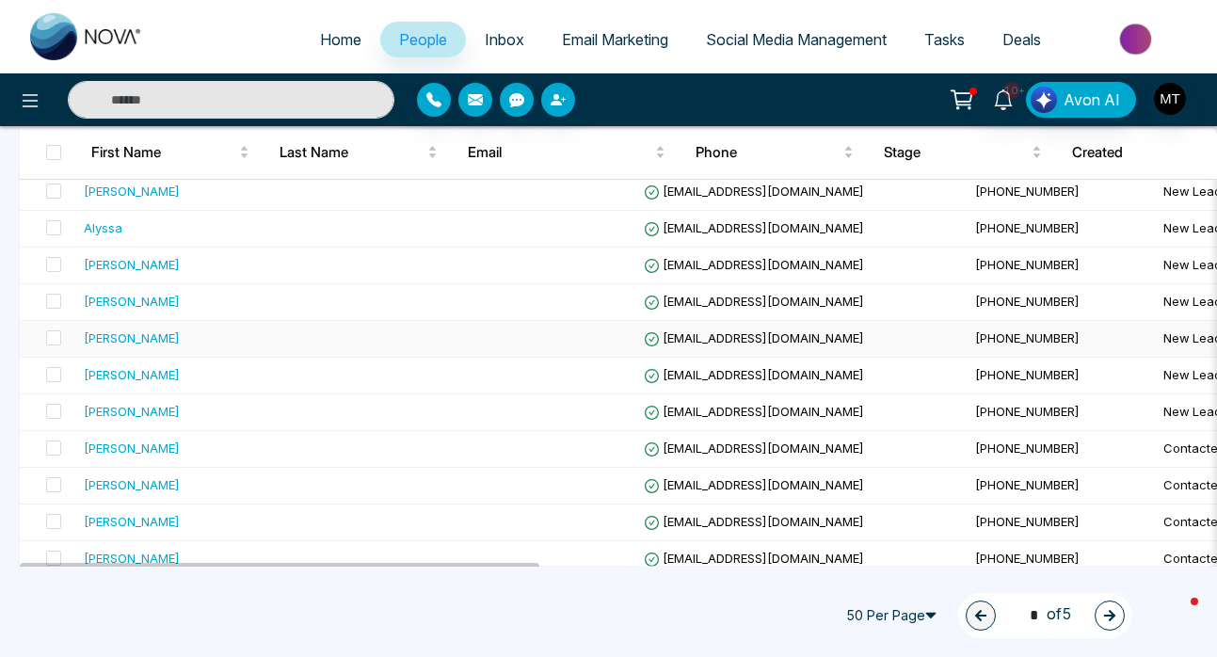
scroll to position [614, 0]
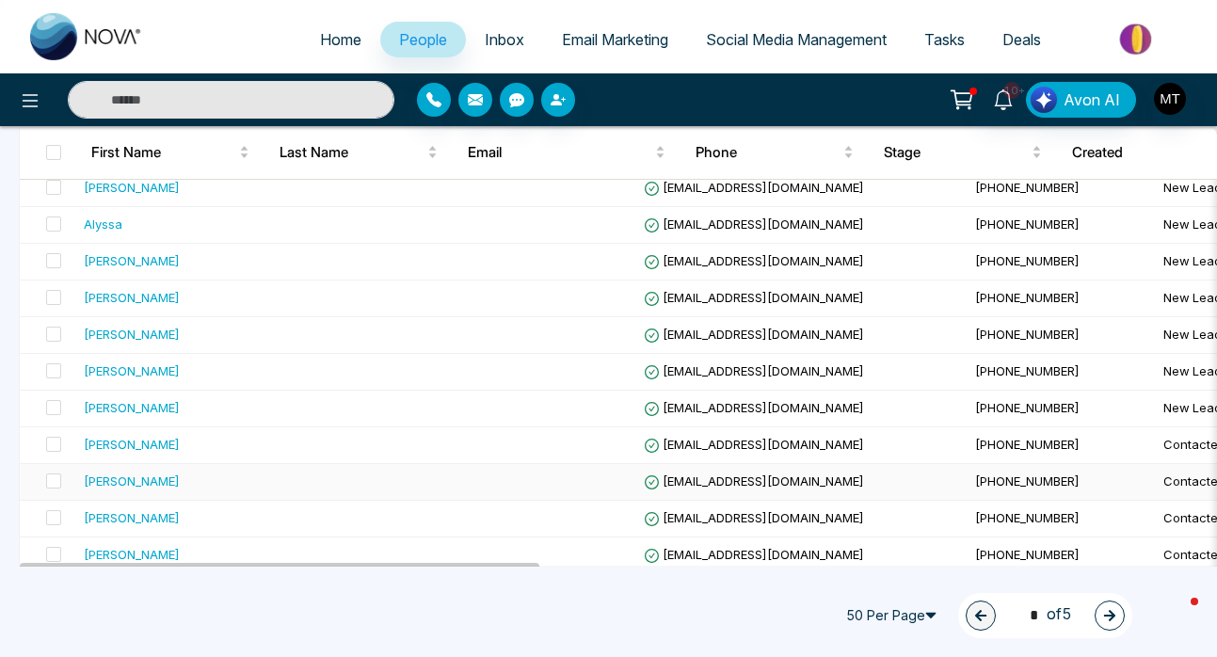
click at [195, 479] on div "[PERSON_NAME]" at bounding box center [194, 481] width 221 height 19
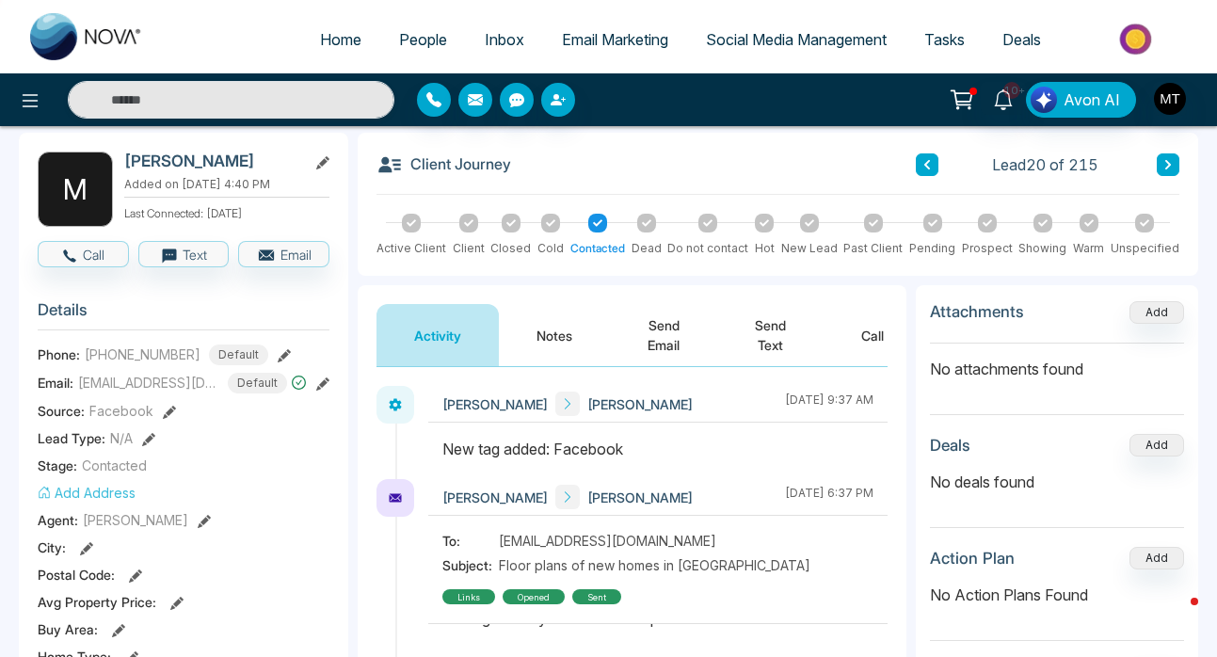
scroll to position [60, 0]
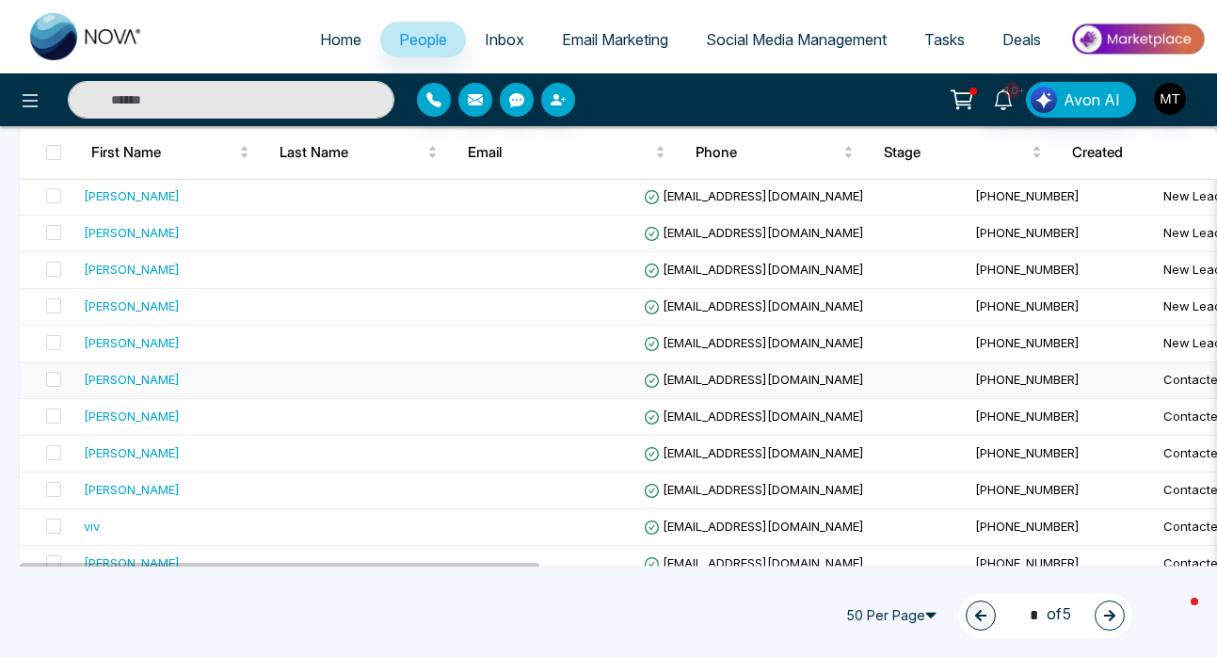
scroll to position [680, 0]
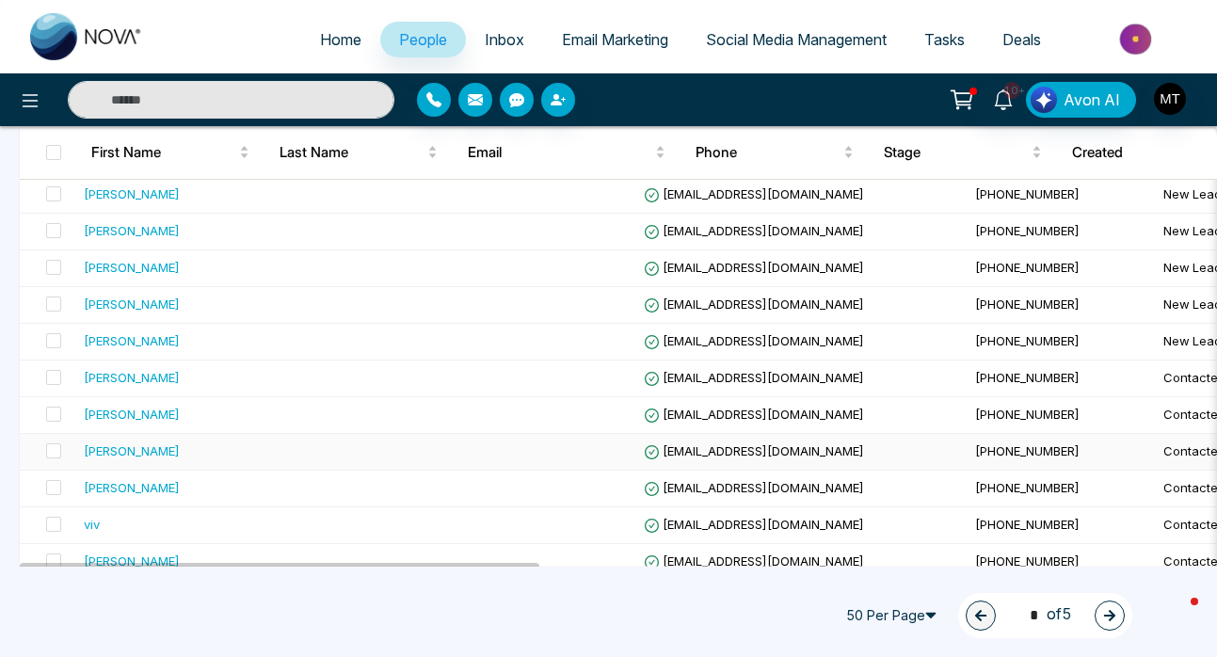
click at [312, 454] on td at bounding box center [474, 452] width 324 height 37
